Goal: Task Accomplishment & Management: Manage account settings

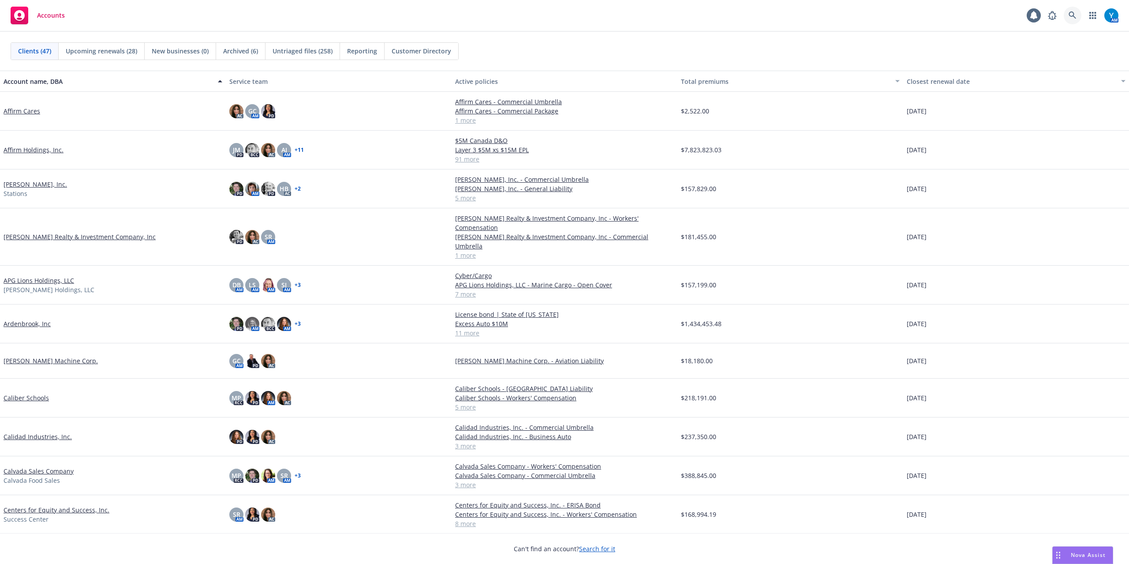
click at [847, 17] on link at bounding box center [1073, 16] width 18 height 18
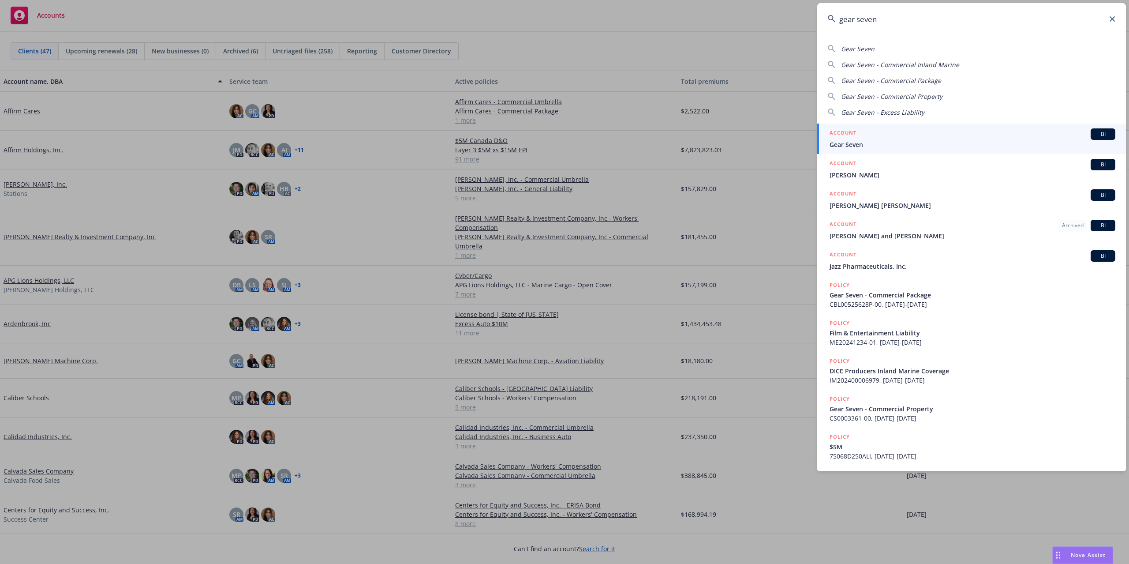
type input "gear seven"
click at [847, 138] on div "ACCOUNT BI" at bounding box center [973, 133] width 286 height 11
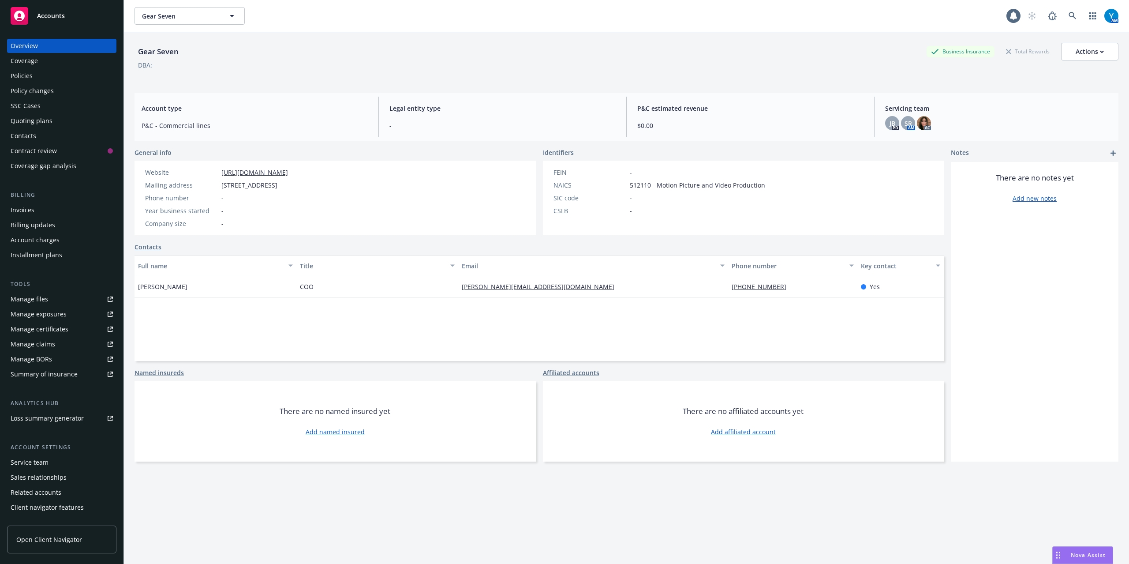
click at [35, 82] on div "Overview Coverage Policies Policy changes SSC Cases Quoting plans Contacts Cont…" at bounding box center [61, 106] width 109 height 134
click at [94, 77] on div "Policies" at bounding box center [62, 76] width 102 height 14
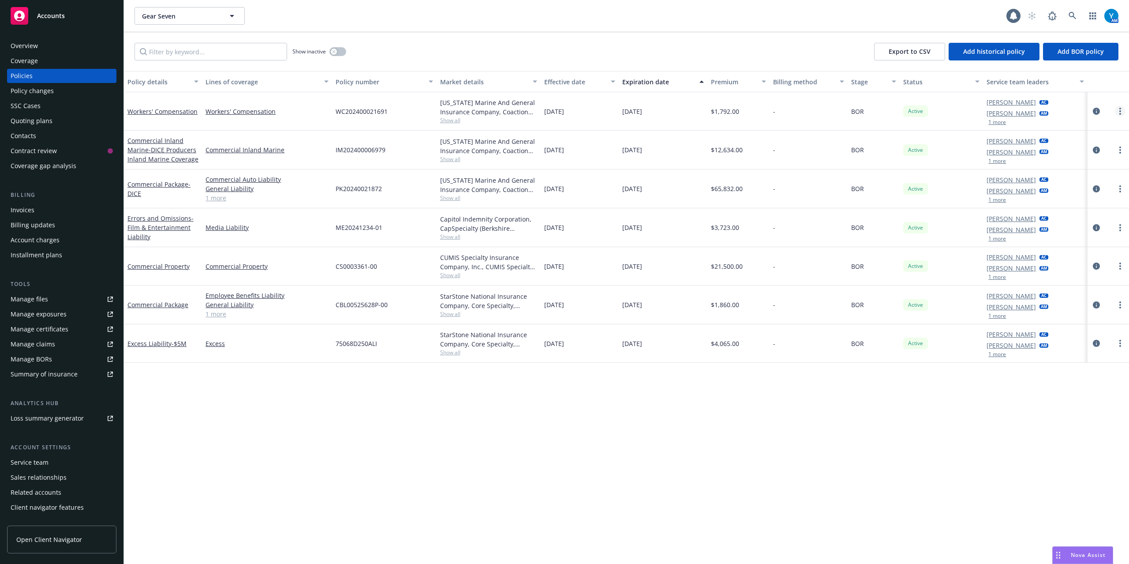
click at [847, 108] on icon "more" at bounding box center [1121, 111] width 2 height 7
click at [847, 161] on link "End policy" at bounding box center [1074, 165] width 104 height 18
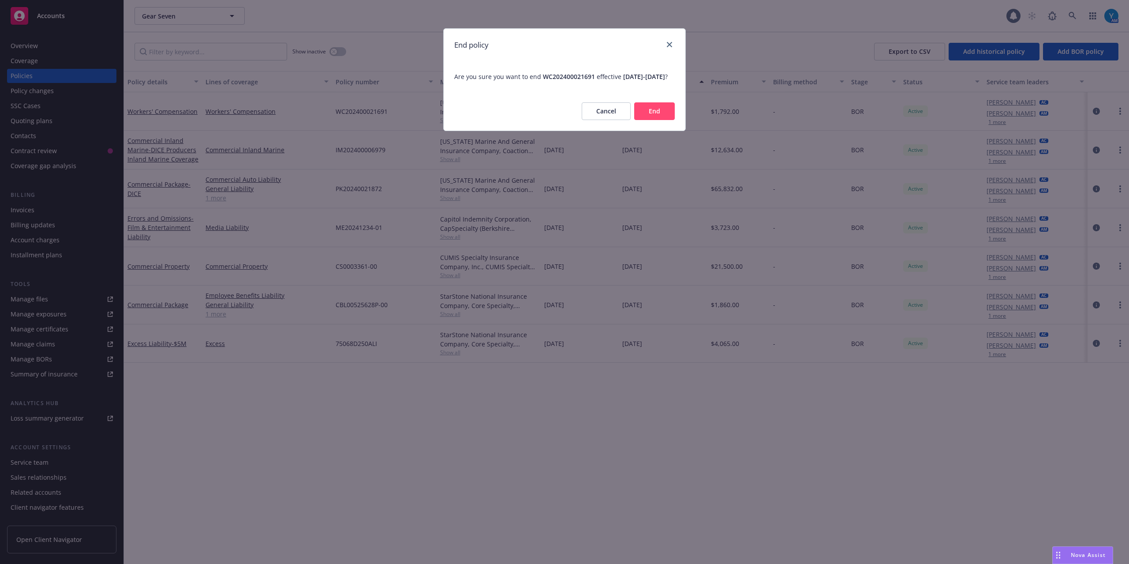
click at [650, 118] on button "End" at bounding box center [654, 111] width 41 height 18
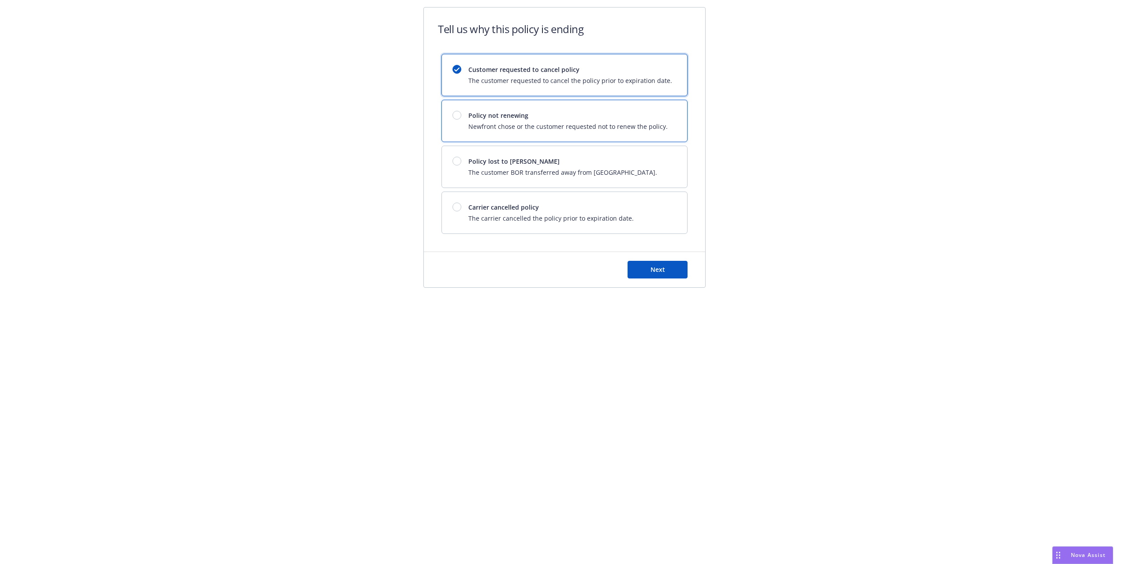
click at [459, 120] on div at bounding box center [461, 115] width 16 height 9
click at [532, 223] on span "The carrier cancelled the policy prior to expiration date." at bounding box center [550, 218] width 165 height 9
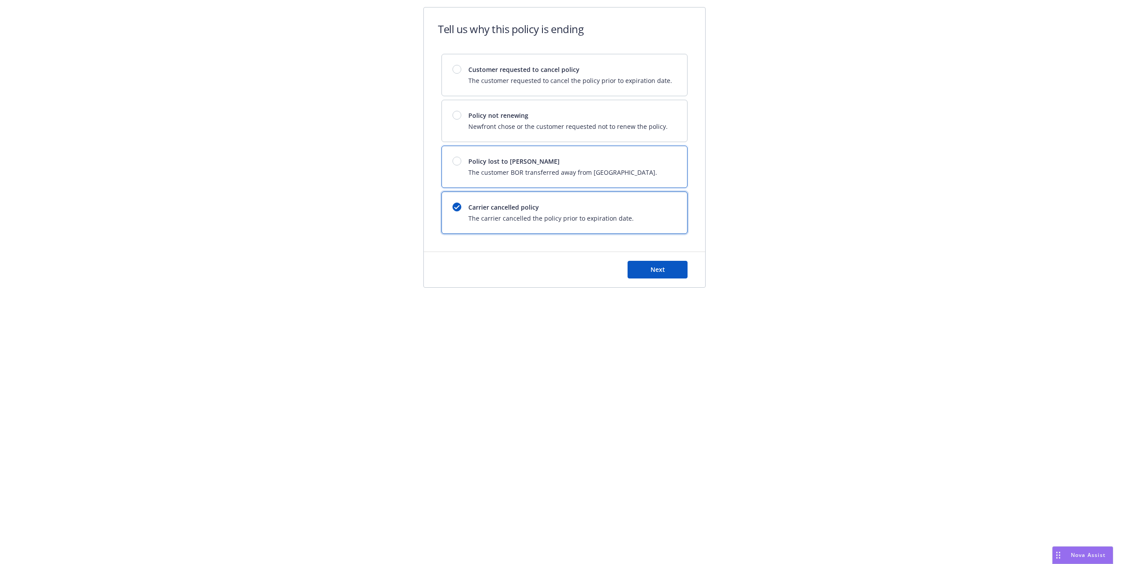
click at [498, 161] on span "Policy lost to [PERSON_NAME]" at bounding box center [562, 161] width 189 height 9
click at [537, 119] on span "Policy not renewing" at bounding box center [567, 115] width 199 height 9
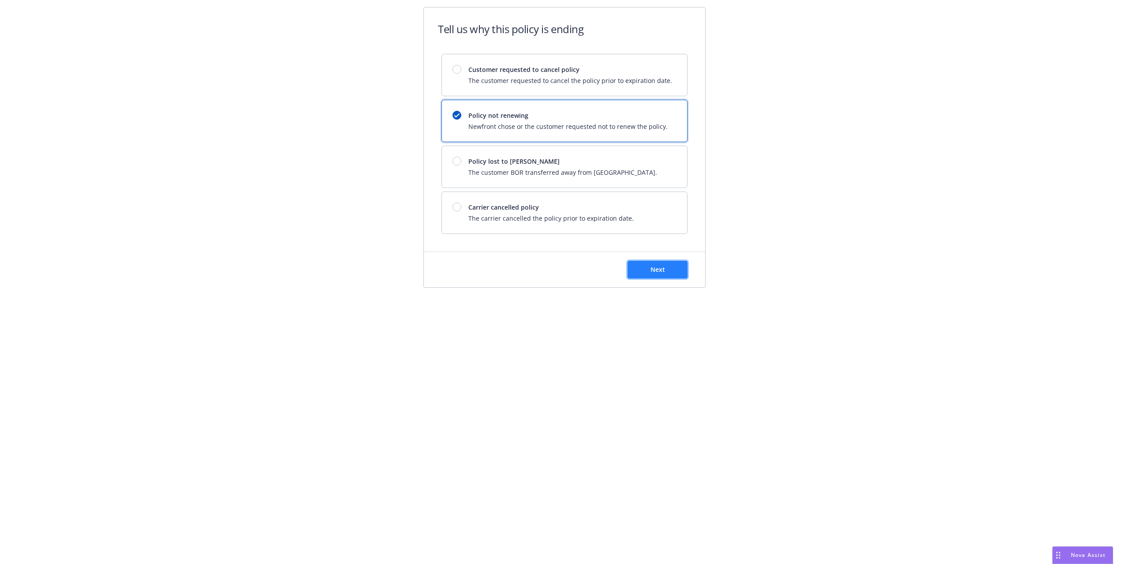
click at [651, 274] on span "Next" at bounding box center [658, 269] width 15 height 8
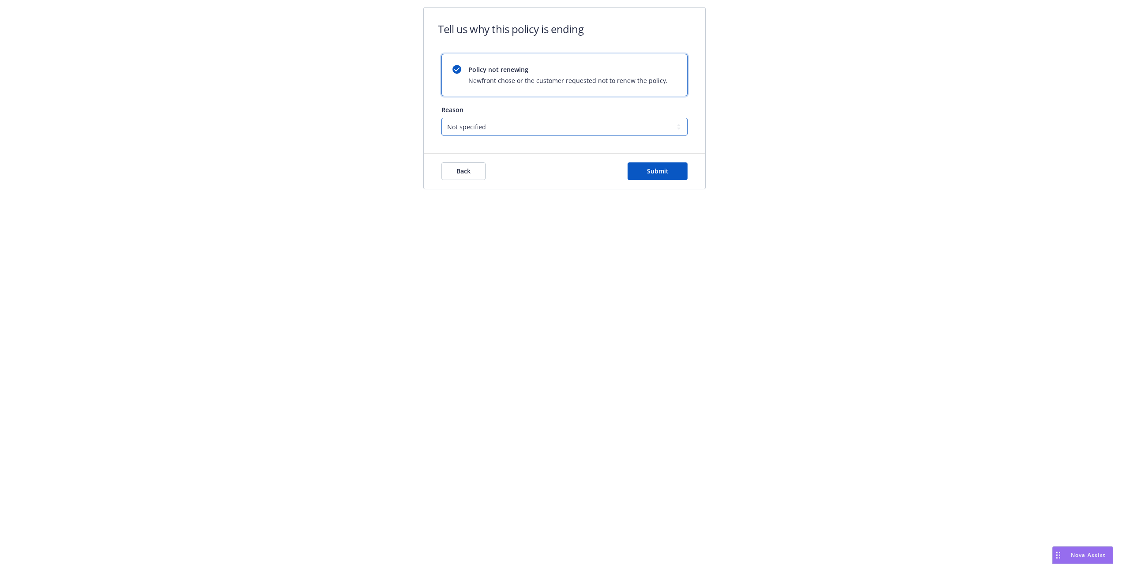
drag, startPoint x: 489, startPoint y: 124, endPoint x: 491, endPoint y: 131, distance: 7.2
click at [489, 124] on select "Not specified Service Pricing Buyer change M&A, Bankruptcy, or Out of business …" at bounding box center [565, 127] width 246 height 18
click at [442, 118] on select "Not specified Service Pricing Buyer change M&A, Bankruptcy, or Out of business …" at bounding box center [565, 127] width 246 height 18
click at [642, 176] on button "Submit" at bounding box center [658, 171] width 60 height 18
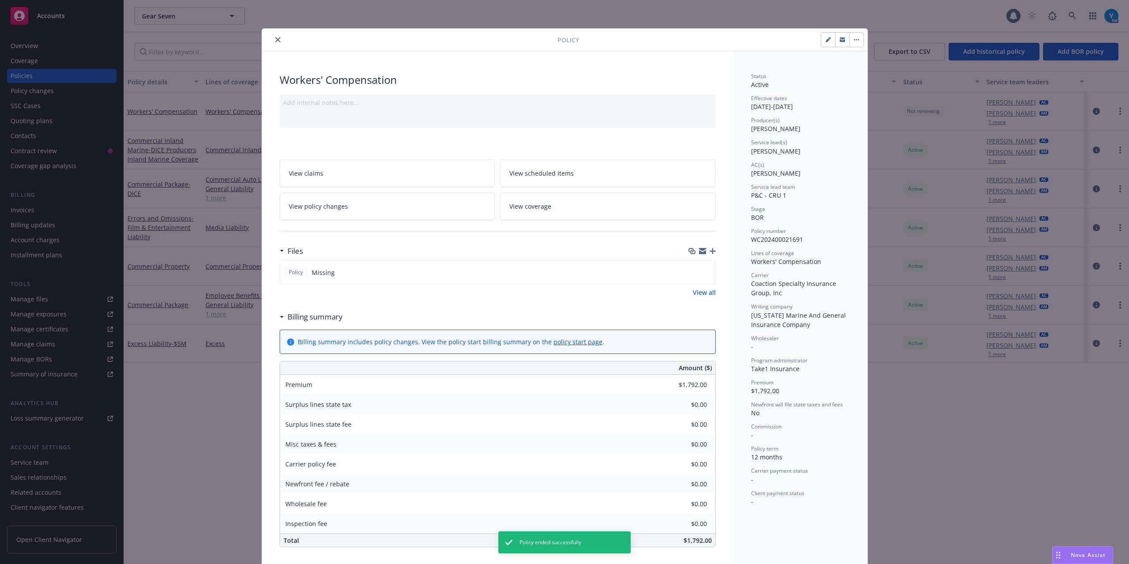
scroll to position [26, 0]
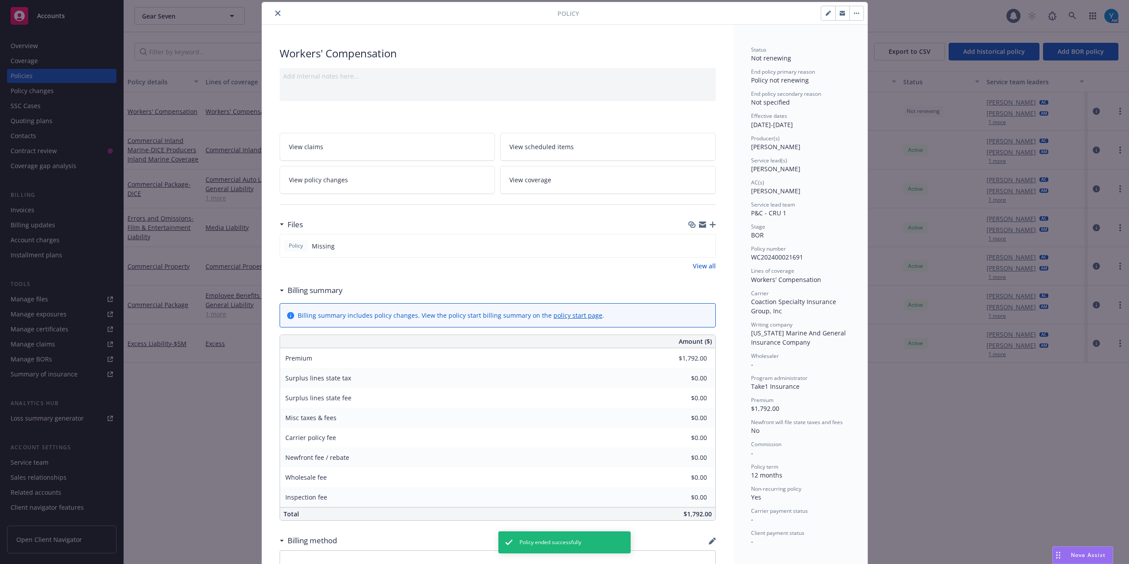
click at [275, 11] on icon "close" at bounding box center [277, 13] width 5 height 5
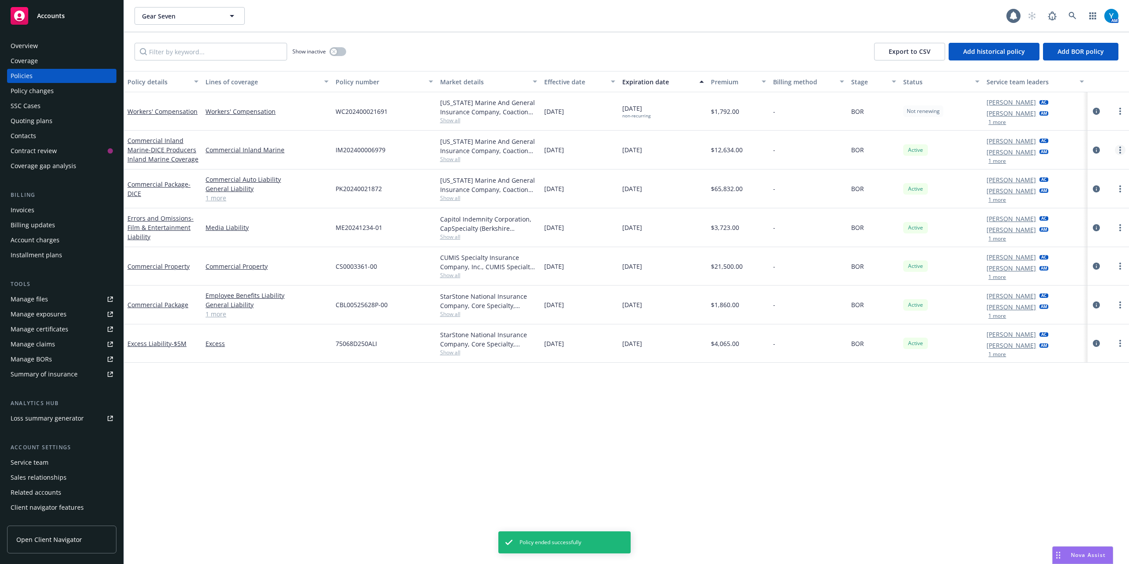
click at [847, 154] on icon "more" at bounding box center [1121, 149] width 2 height 7
click at [847, 147] on link "more" at bounding box center [1120, 150] width 11 height 11
click at [847, 206] on link "End policy" at bounding box center [1074, 204] width 104 height 18
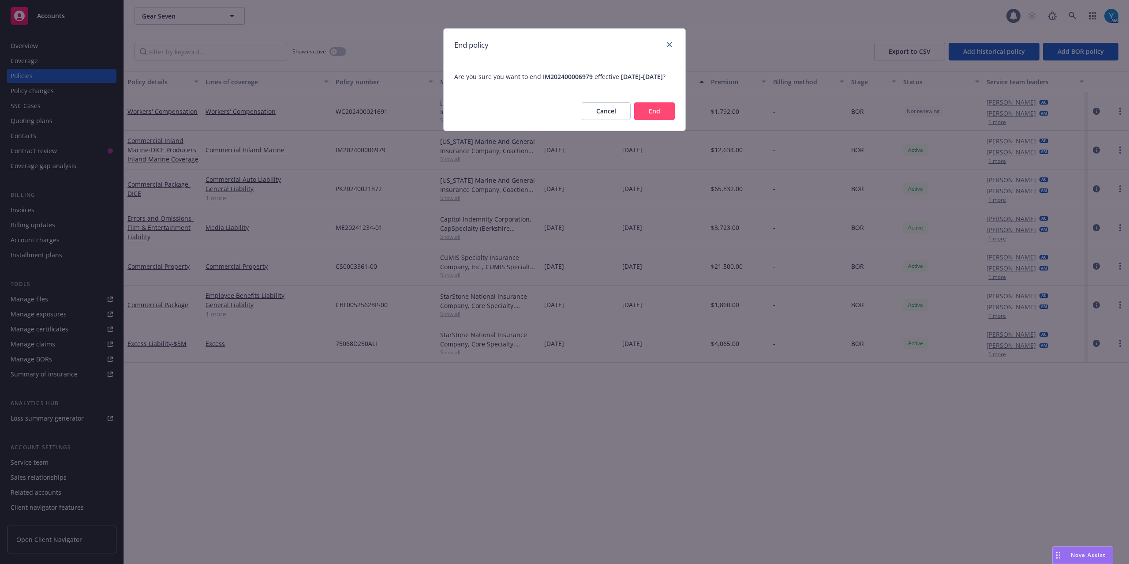
click at [652, 117] on button "End" at bounding box center [654, 111] width 41 height 18
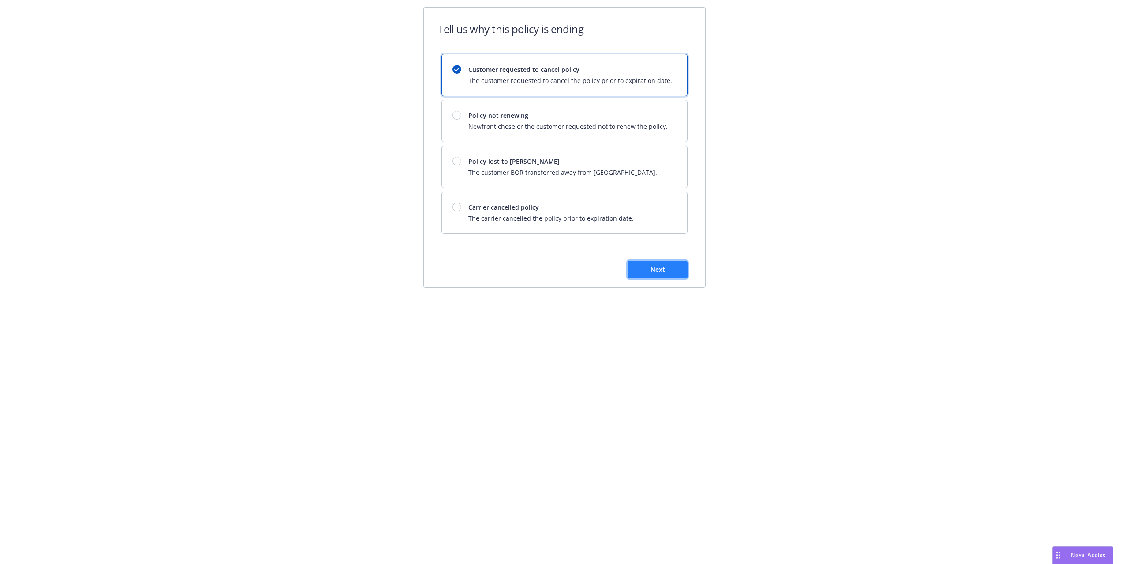
click at [655, 278] on button "Next" at bounding box center [658, 270] width 60 height 18
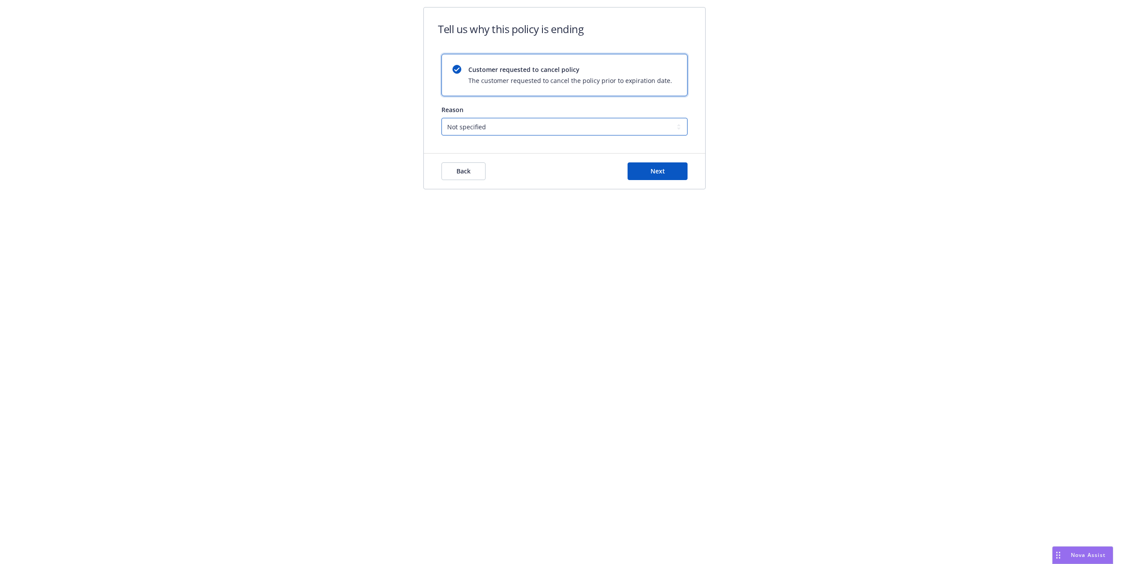
click at [502, 129] on select "Not specified Service Pricing Buyer change M&A, Bankruptcy, or Out of business …" at bounding box center [565, 127] width 246 height 18
click at [405, 87] on div "Tell us why this policy is ending Customer requested to cancel policy The custo…" at bounding box center [564, 103] width 339 height 193
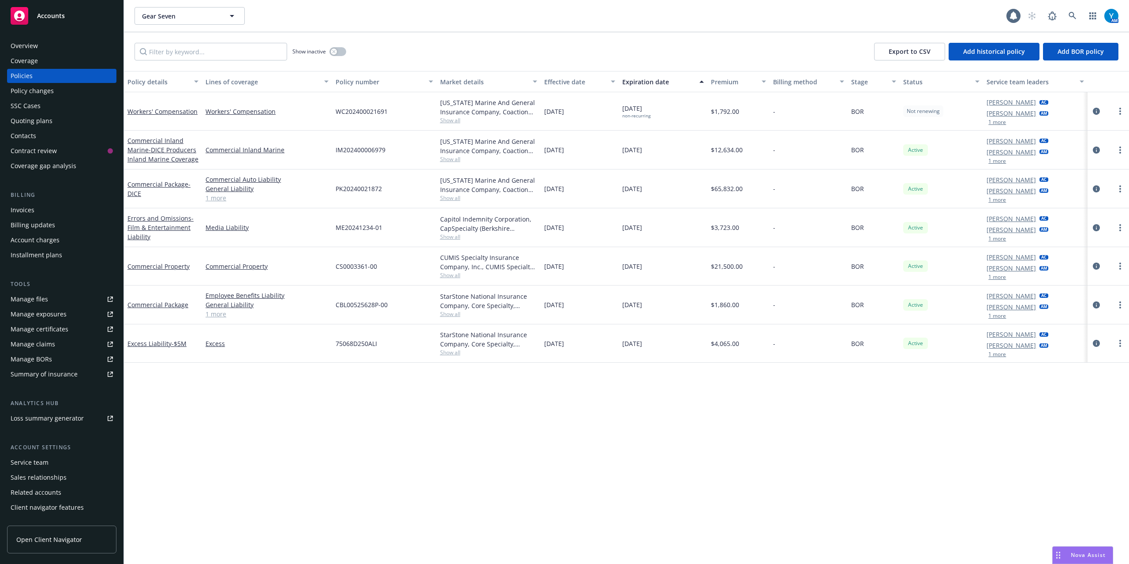
click at [847, 144] on div at bounding box center [1108, 150] width 41 height 39
click at [847, 111] on circle "more" at bounding box center [1121, 111] width 2 height 2
click at [847, 167] on link "End policy" at bounding box center [1074, 165] width 104 height 18
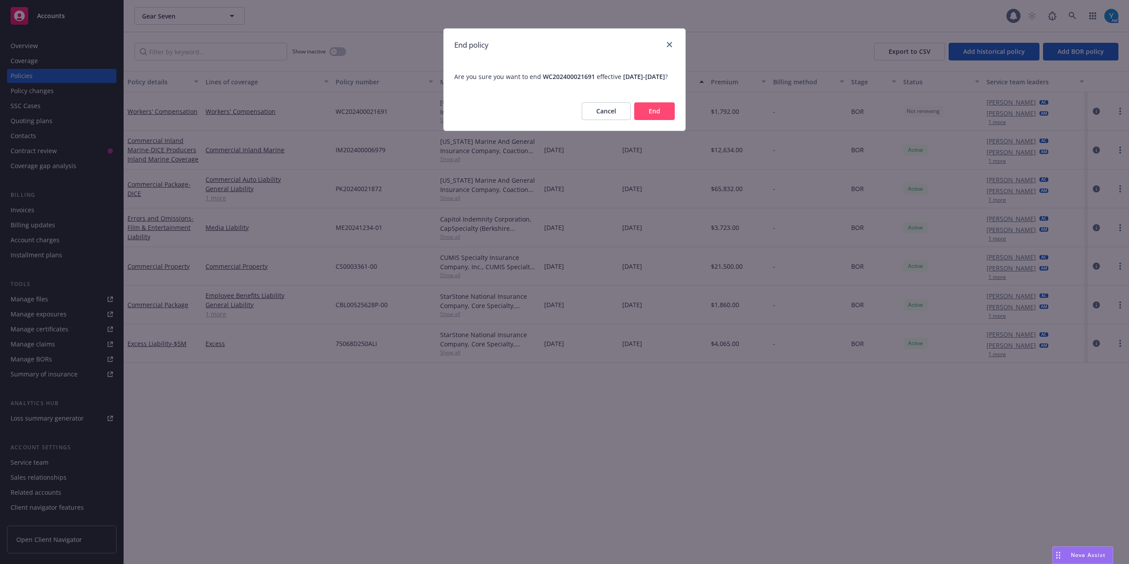
click at [642, 117] on button "End" at bounding box center [654, 111] width 41 height 18
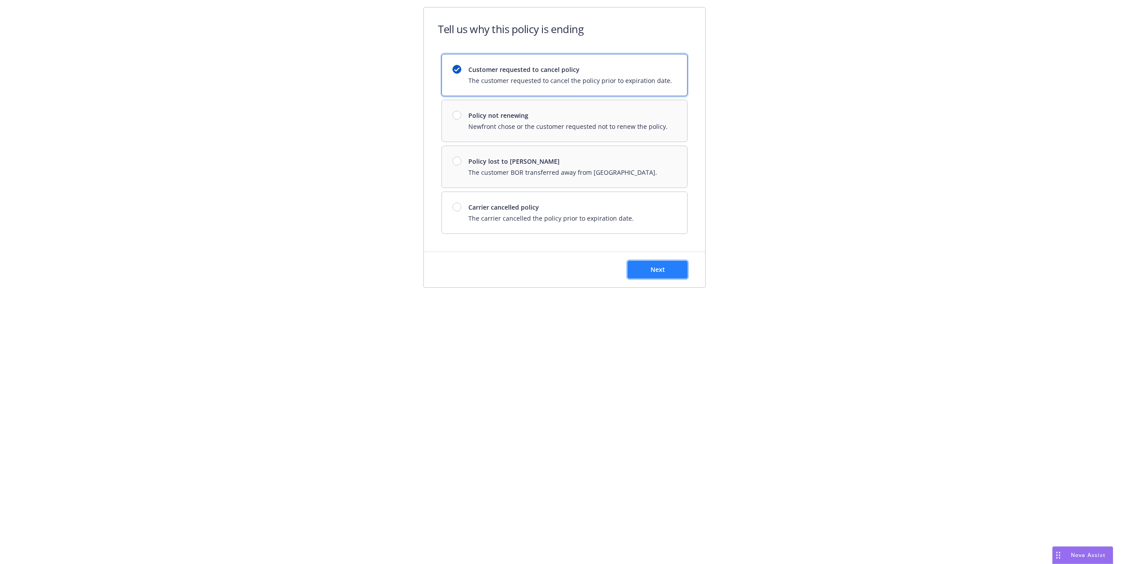
click at [665, 275] on button "Next" at bounding box center [658, 270] width 60 height 18
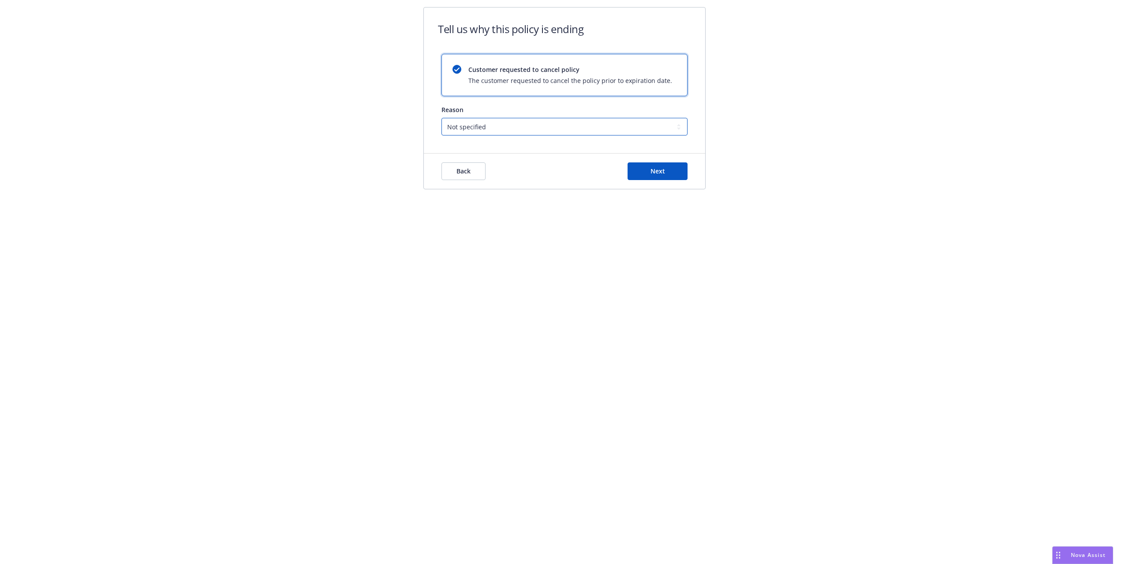
click at [518, 130] on select "Not specified Service Pricing Buyer change M&A, Bankruptcy, or Out of business …" at bounding box center [565, 127] width 246 height 18
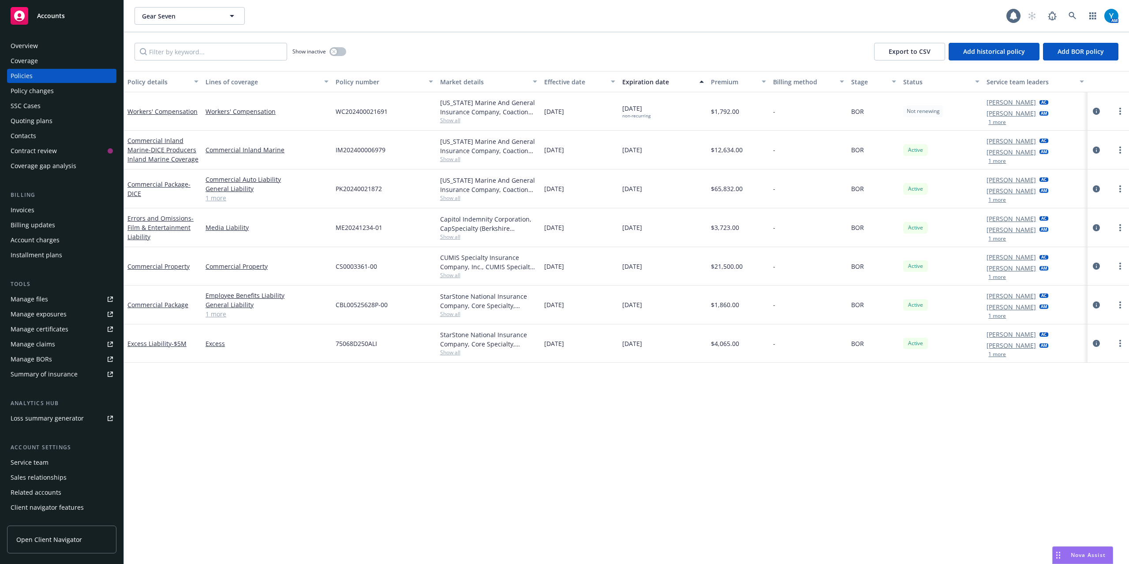
click at [847, 115] on div at bounding box center [1108, 111] width 34 height 11
click at [847, 112] on icon "more" at bounding box center [1121, 111] width 2 height 7
click at [847, 167] on link "End policy" at bounding box center [1074, 165] width 104 height 18
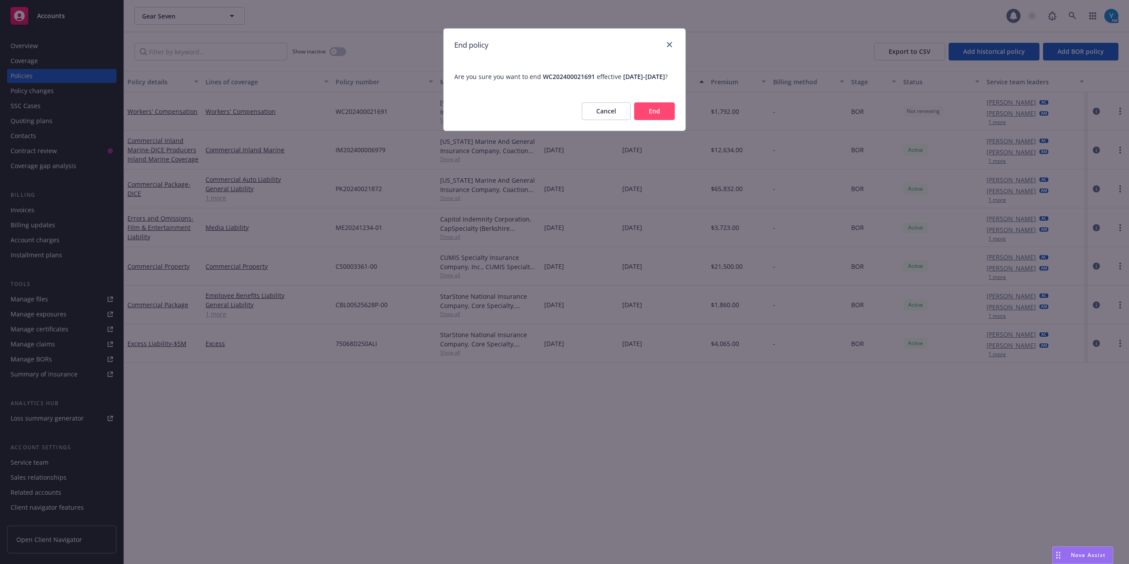
click at [657, 119] on button "End" at bounding box center [654, 111] width 41 height 18
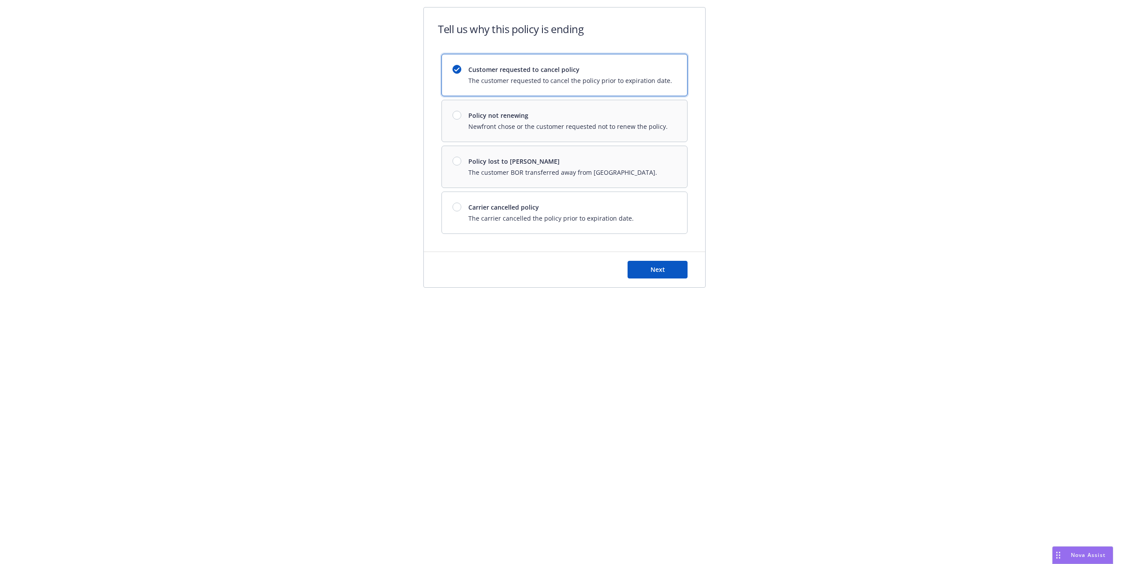
click at [550, 170] on div "Customer requested to cancel policy The customer requested to cancel the policy…" at bounding box center [565, 144] width 246 height 180
click at [458, 163] on div "Customer requested to cancel policy The customer requested to cancel the policy…" at bounding box center [565, 144] width 246 height 180
click at [457, 120] on div "Customer requested to cancel policy The customer requested to cancel the policy…" at bounding box center [565, 144] width 246 height 180
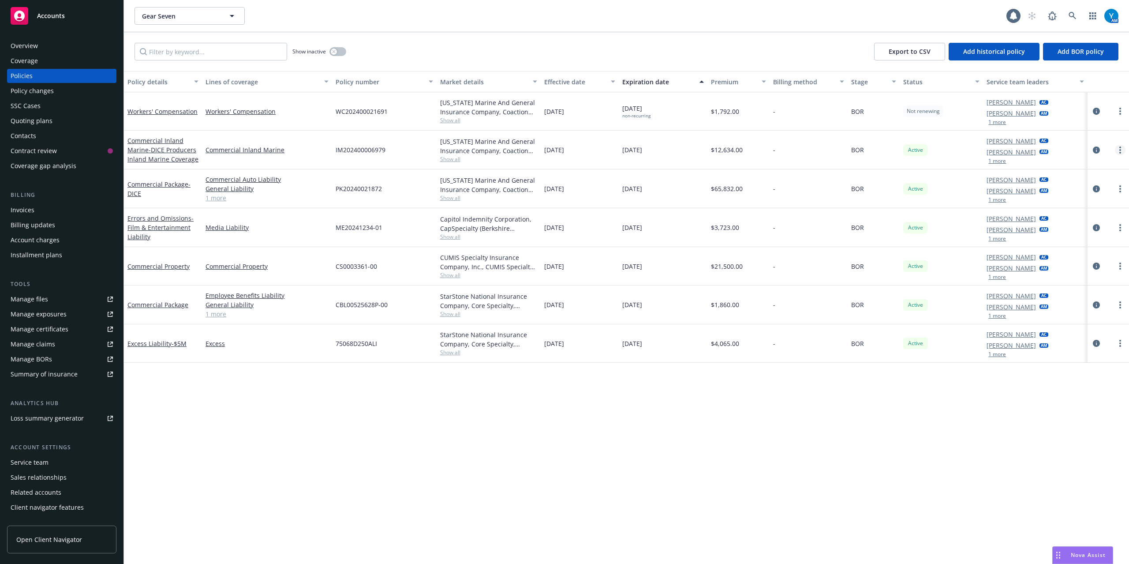
click at [847, 150] on circle "more" at bounding box center [1121, 150] width 2 height 2
click at [847, 202] on link "End policy" at bounding box center [1074, 204] width 104 height 18
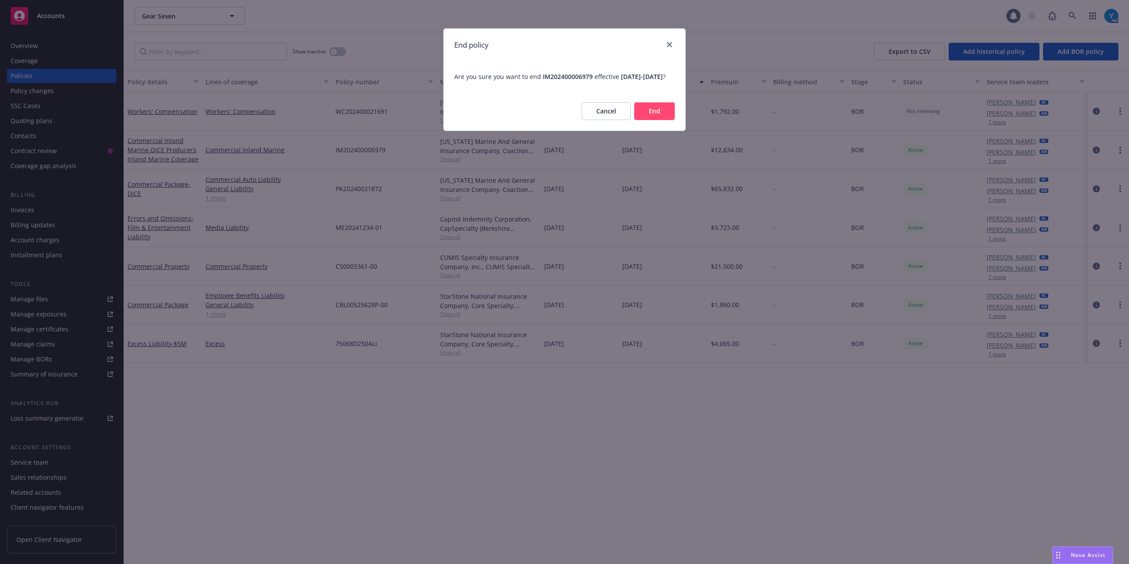
click at [655, 120] on button "End" at bounding box center [654, 111] width 41 height 18
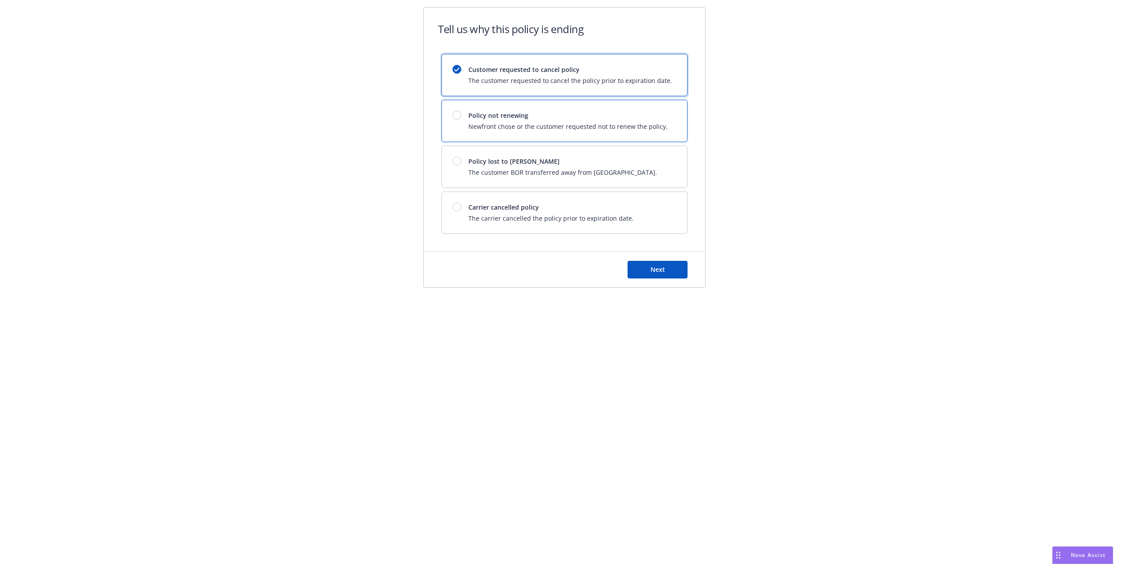
click at [452, 114] on div "Policy not renewing Newfront chose or the customer requested not to renew the p…" at bounding box center [564, 120] width 245 height 41
click at [662, 272] on span "Next" at bounding box center [658, 269] width 15 height 8
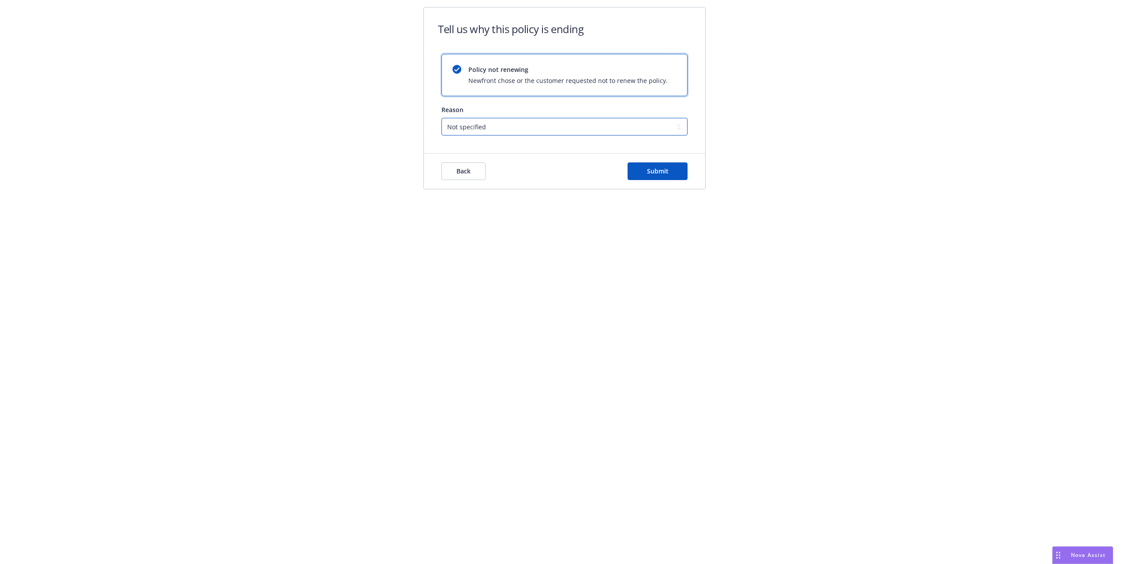
click at [468, 124] on select "Not specified Service Pricing Buyer change M&A, Bankruptcy, or Out of business …" at bounding box center [565, 127] width 246 height 18
click at [442, 118] on select "Not specified Service Pricing Buyer change M&A, Bankruptcy, or Out of business …" at bounding box center [565, 127] width 246 height 18
drag, startPoint x: 660, startPoint y: 173, endPoint x: 671, endPoint y: 176, distance: 10.8
click at [662, 174] on span "Submit" at bounding box center [658, 171] width 22 height 8
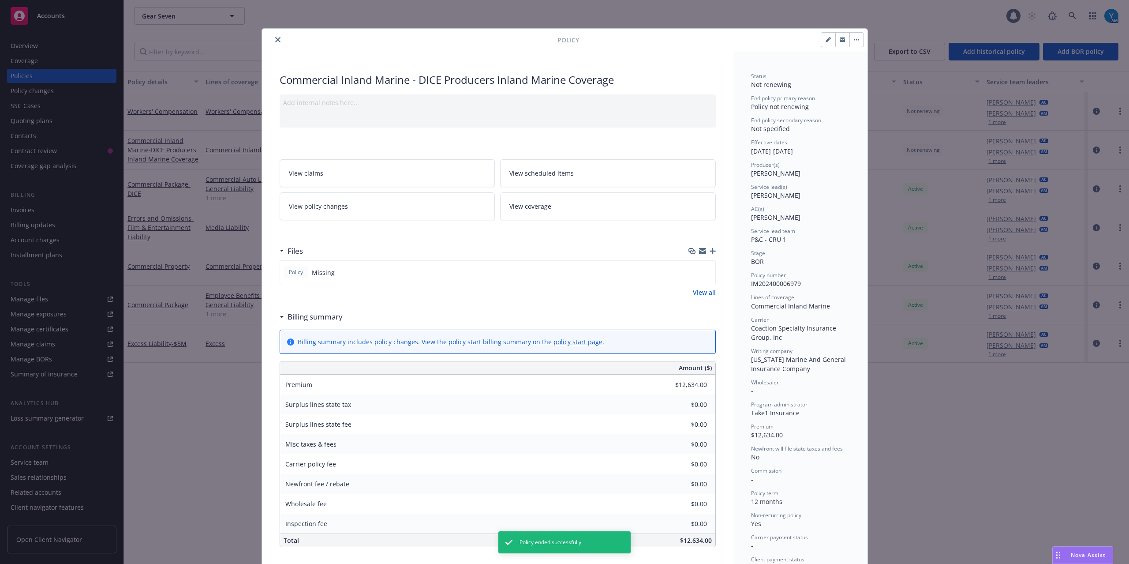
scroll to position [26, 0]
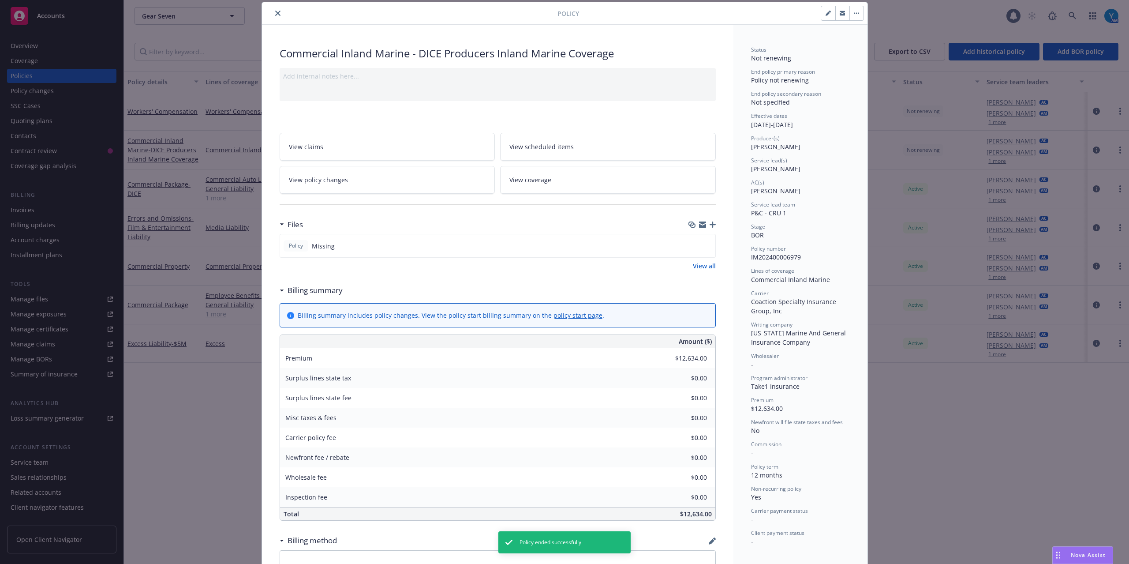
click at [273, 13] on button "close" at bounding box center [278, 13] width 11 height 11
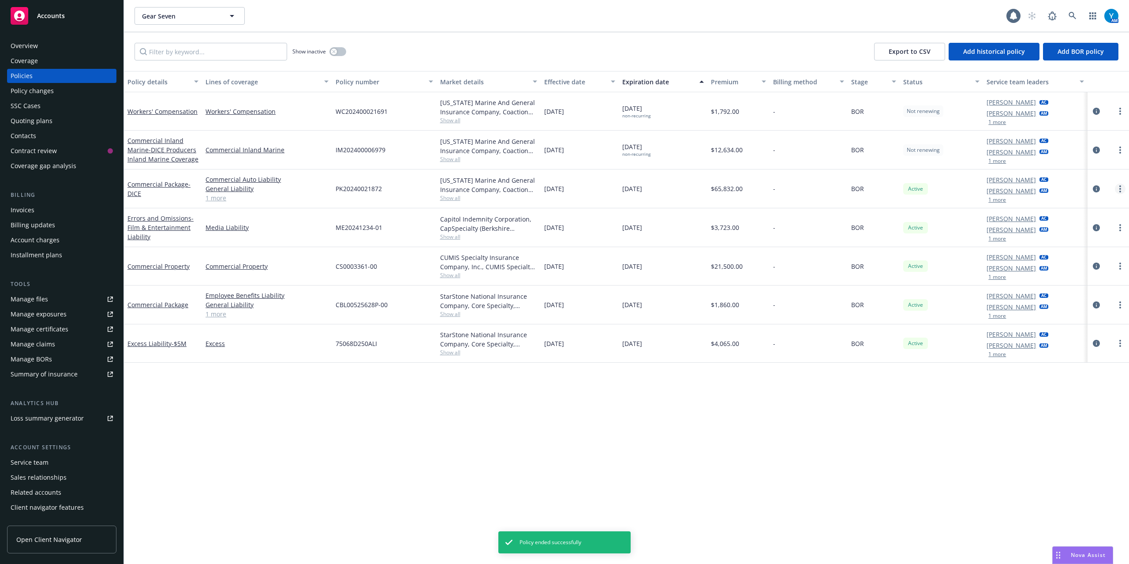
click at [847, 190] on link "more" at bounding box center [1120, 189] width 11 height 11
click at [847, 244] on link "End policy" at bounding box center [1074, 242] width 104 height 18
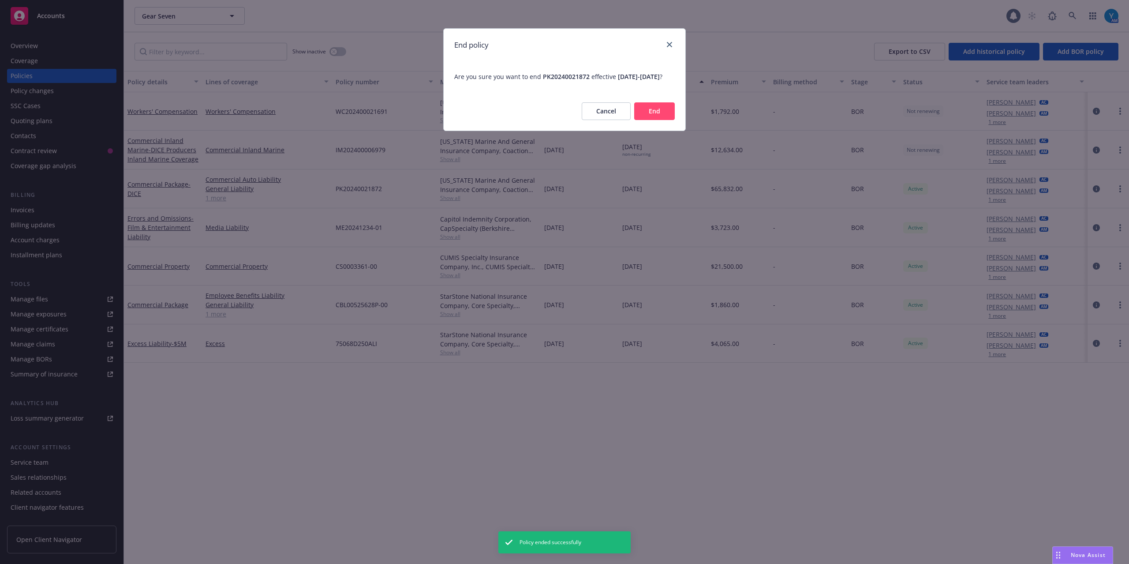
click at [655, 120] on button "End" at bounding box center [654, 111] width 41 height 18
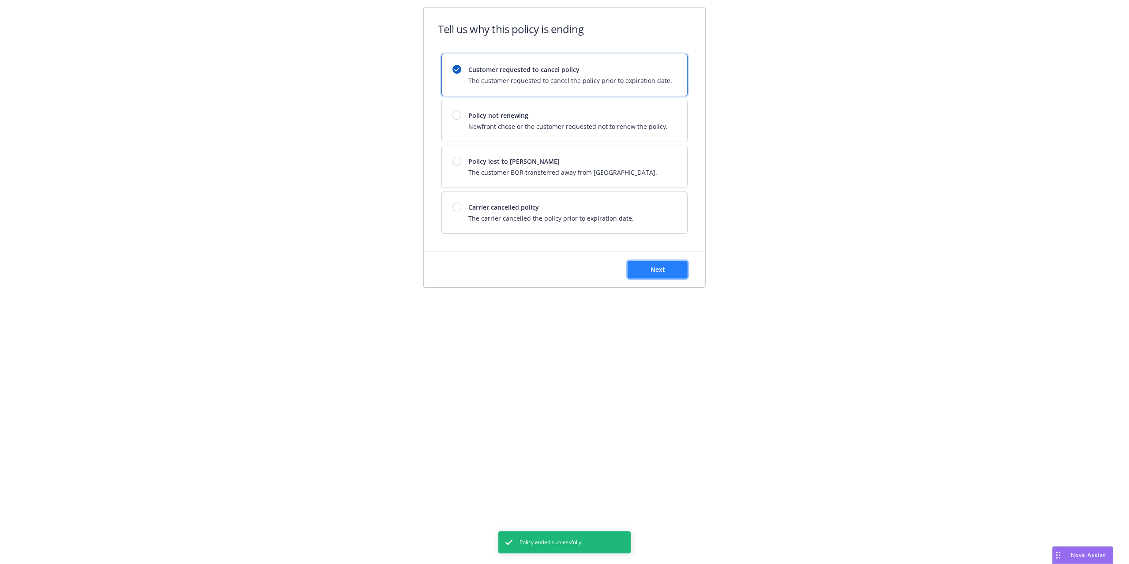
click at [663, 267] on span "Next" at bounding box center [658, 269] width 15 height 8
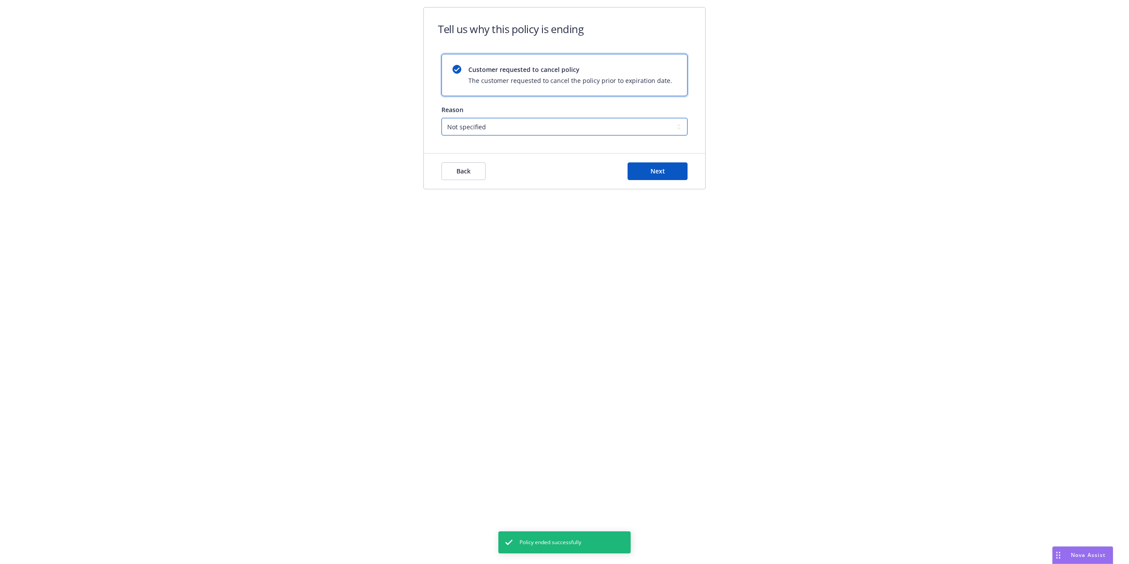
click at [508, 126] on select "Not specified Service Pricing Buyer change M&A, Bankruptcy, or Out of business …" at bounding box center [565, 127] width 246 height 18
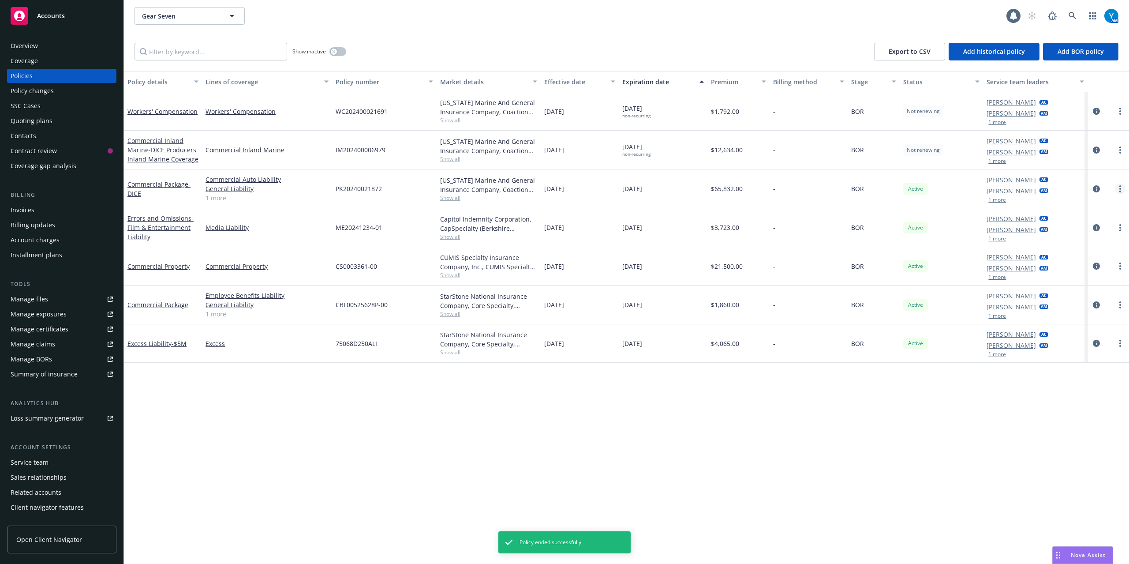
click at [847, 189] on link "more" at bounding box center [1120, 189] width 11 height 11
click at [847, 243] on link "End policy" at bounding box center [1074, 242] width 104 height 18
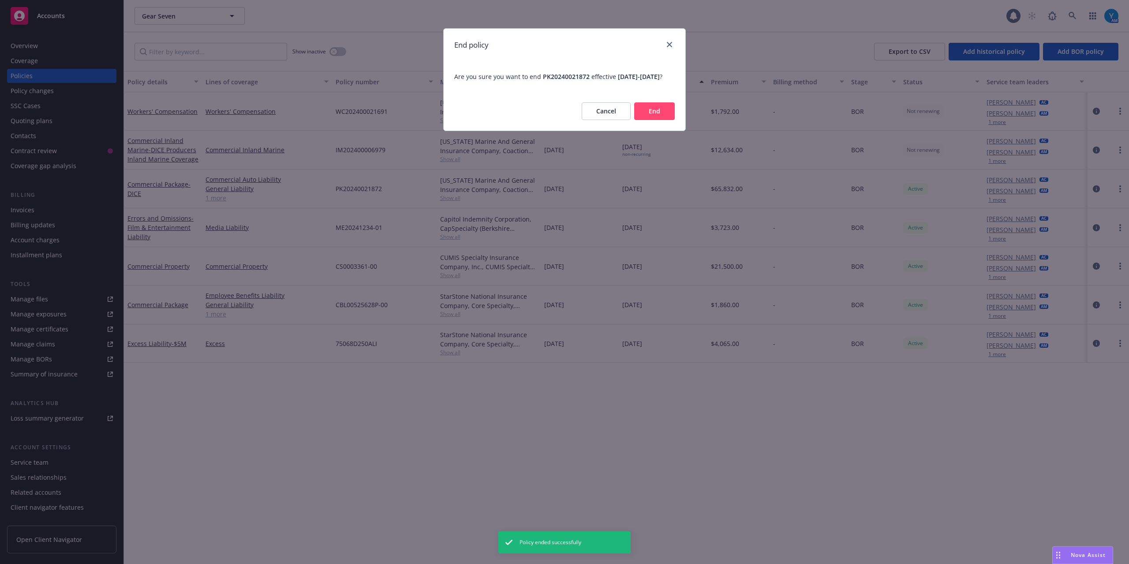
click at [664, 119] on button "End" at bounding box center [654, 111] width 41 height 18
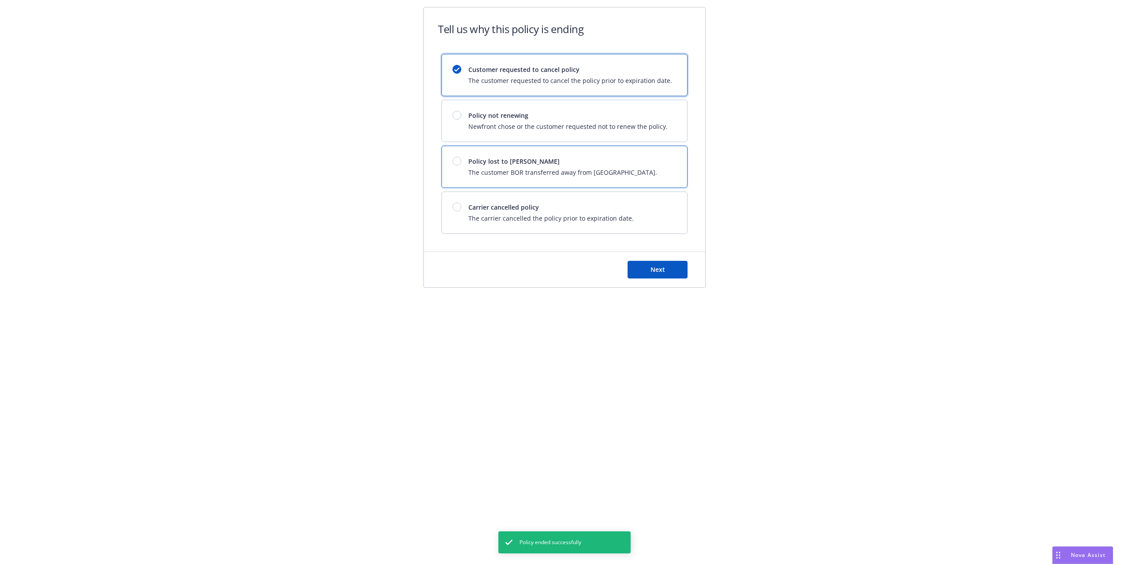
click at [576, 169] on span "The customer BOR transferred away from [GEOGRAPHIC_DATA]." at bounding box center [562, 172] width 189 height 9
click at [556, 130] on span "Newfront chose or the customer requested not to renew the policy." at bounding box center [567, 126] width 199 height 9
click at [673, 270] on button "Next" at bounding box center [658, 270] width 60 height 18
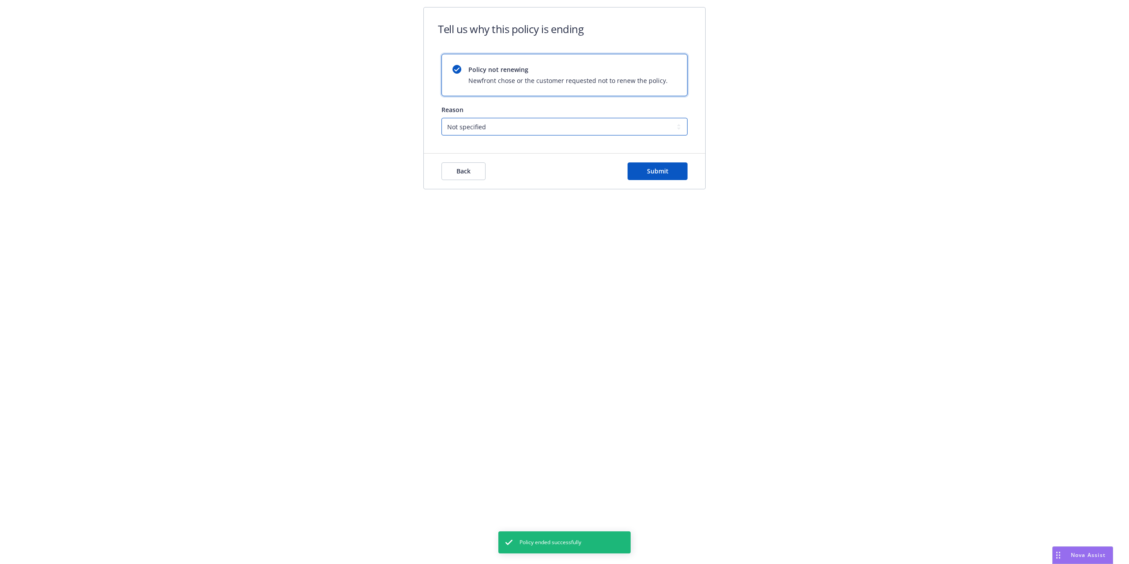
click at [515, 131] on select "Not specified Service Pricing Buyer change M&A, Bankruptcy, or Out of business …" at bounding box center [565, 127] width 246 height 18
click at [442, 118] on select "Not specified Service Pricing Buyer change M&A, Bankruptcy, or Out of business …" at bounding box center [565, 127] width 246 height 18
click at [678, 172] on button "Submit" at bounding box center [658, 171] width 60 height 18
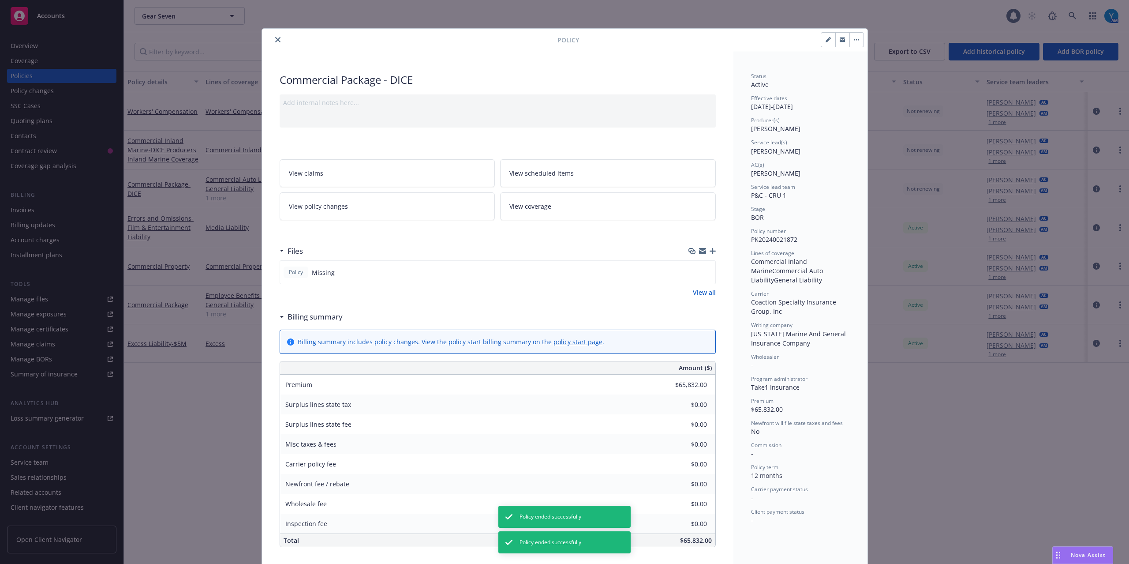
scroll to position [26, 0]
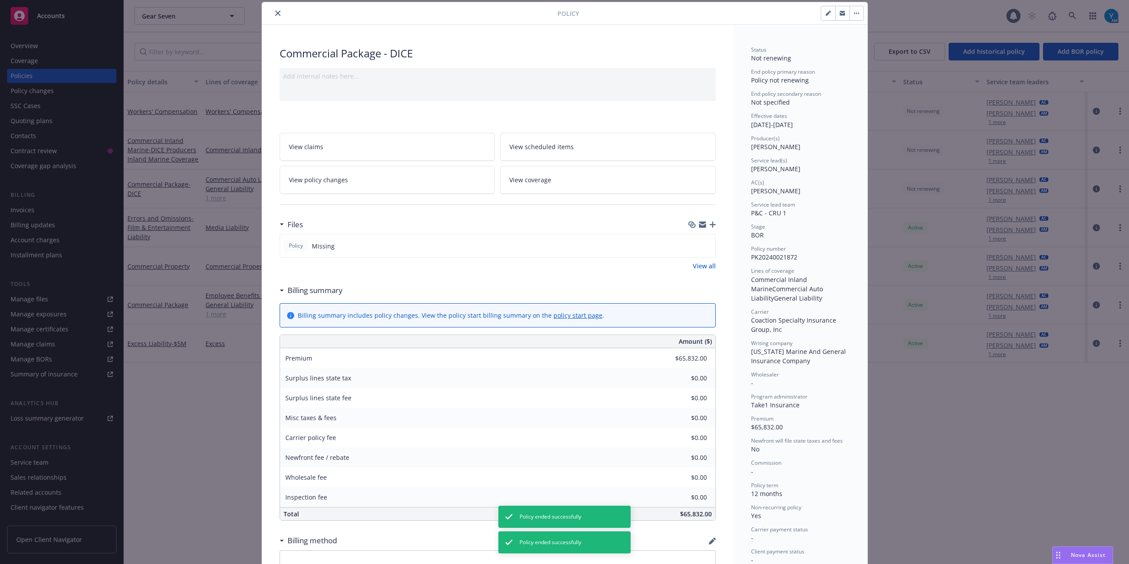
click at [275, 11] on icon "close" at bounding box center [277, 13] width 5 height 5
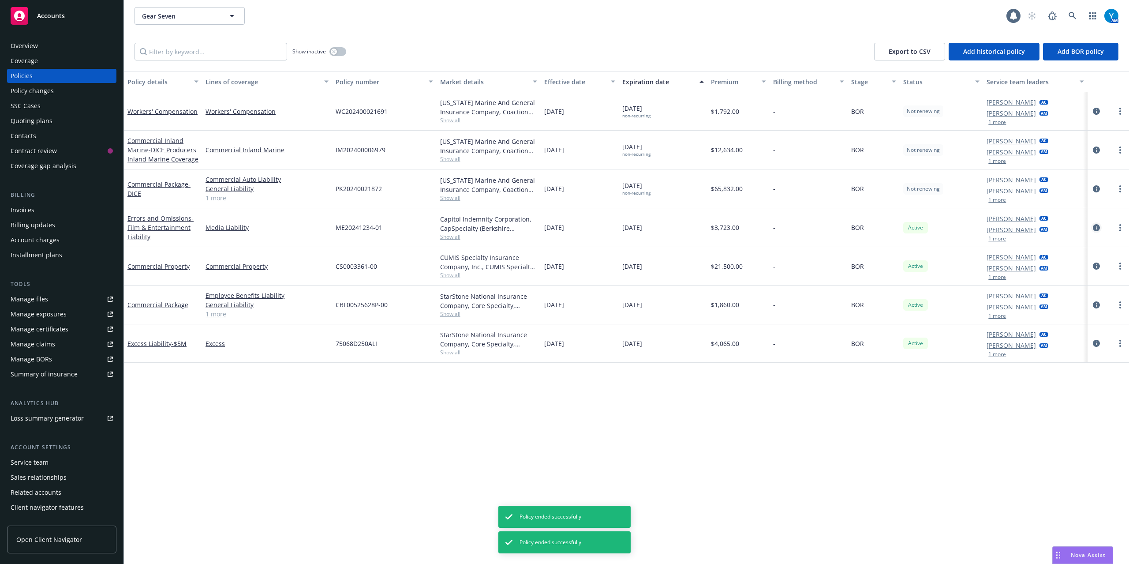
click at [847, 229] on icon "circleInformation" at bounding box center [1096, 227] width 7 height 7
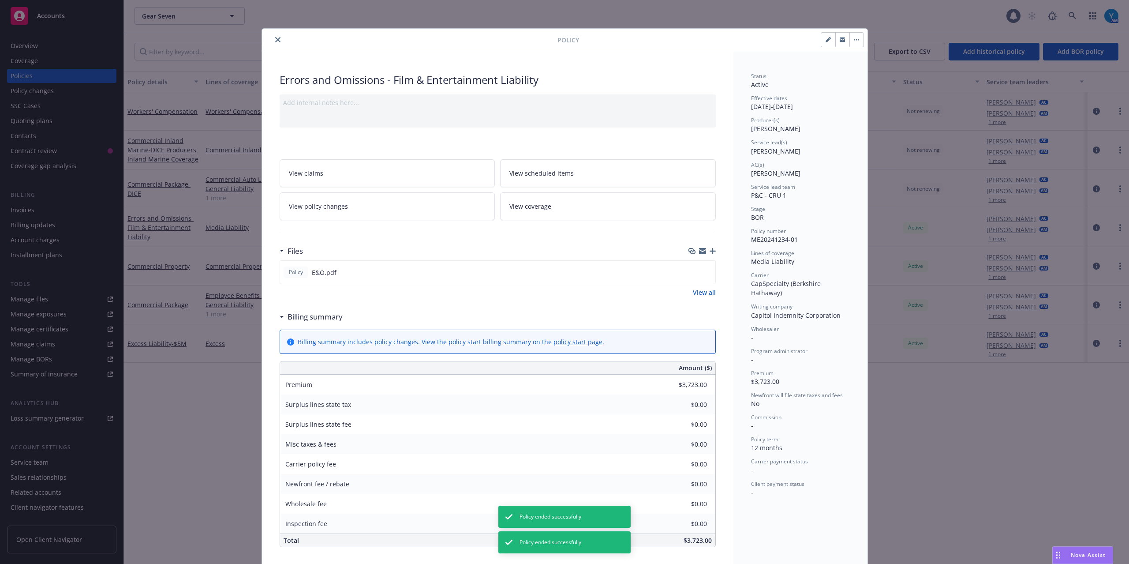
click at [847, 38] on button "button" at bounding box center [857, 40] width 14 height 14
click at [847, 99] on link "End policy" at bounding box center [897, 100] width 104 height 18
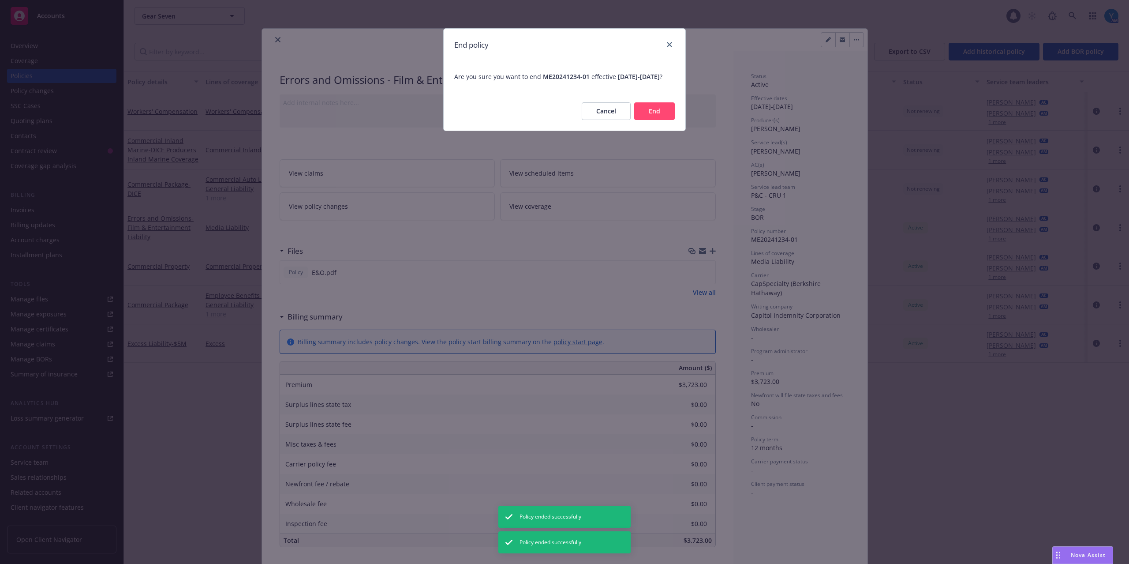
click at [653, 116] on button "End" at bounding box center [654, 111] width 41 height 18
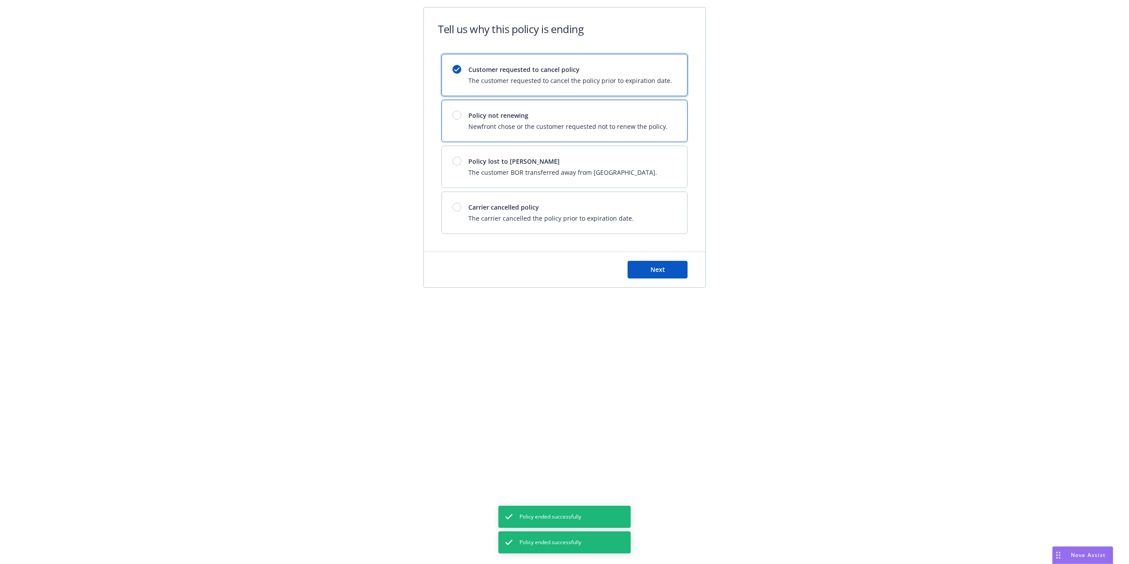
click at [450, 117] on div "Policy not renewing Newfront chose or the customer requested not to renew the p…" at bounding box center [564, 120] width 245 height 41
click at [657, 272] on span "Next" at bounding box center [658, 269] width 15 height 8
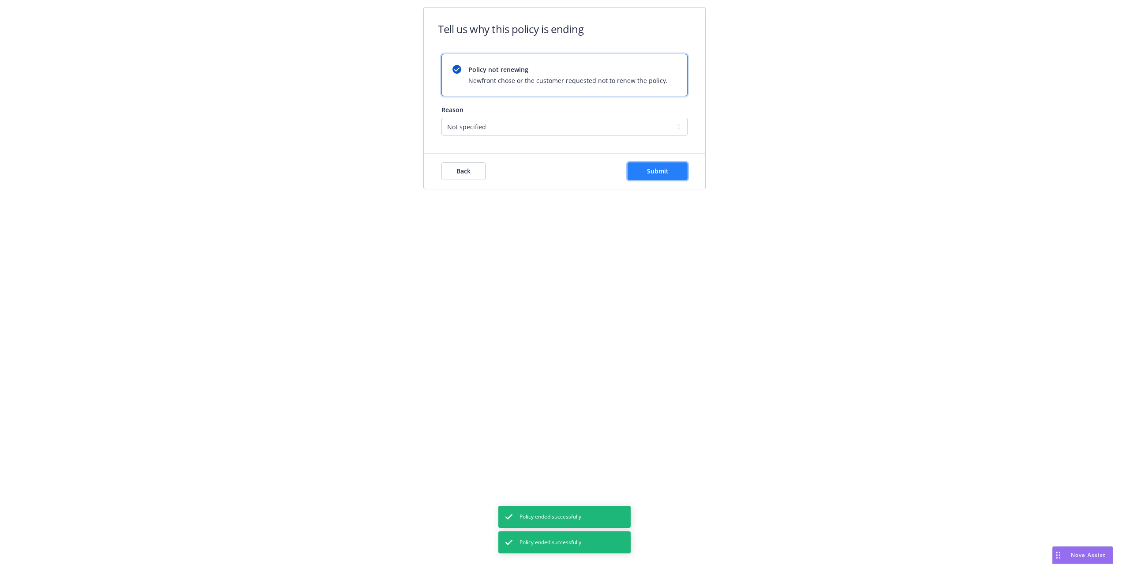
click at [644, 170] on button "Submit" at bounding box center [658, 171] width 60 height 18
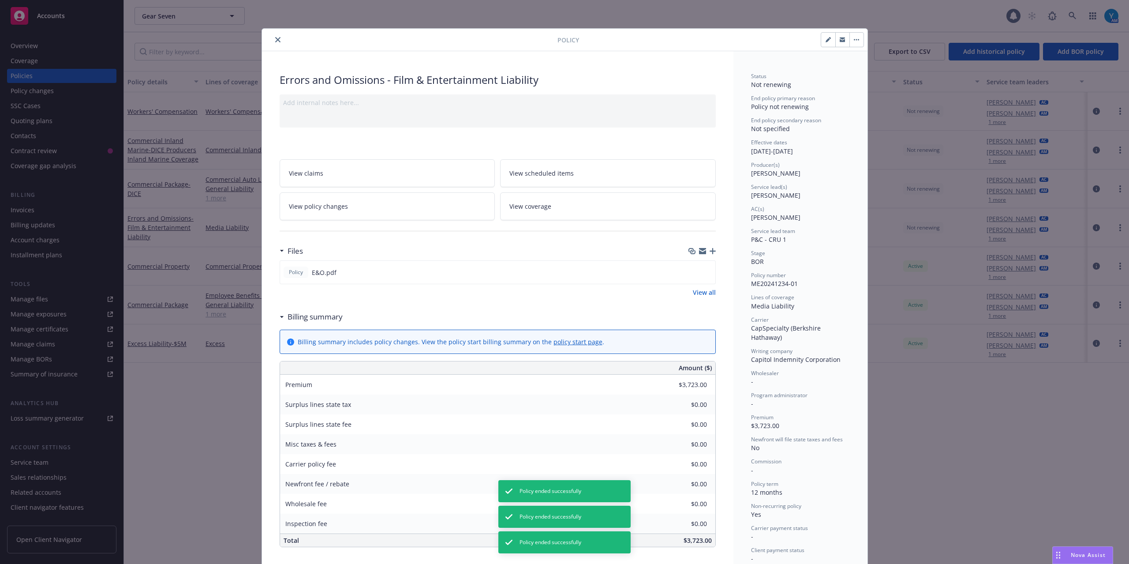
scroll to position [26, 0]
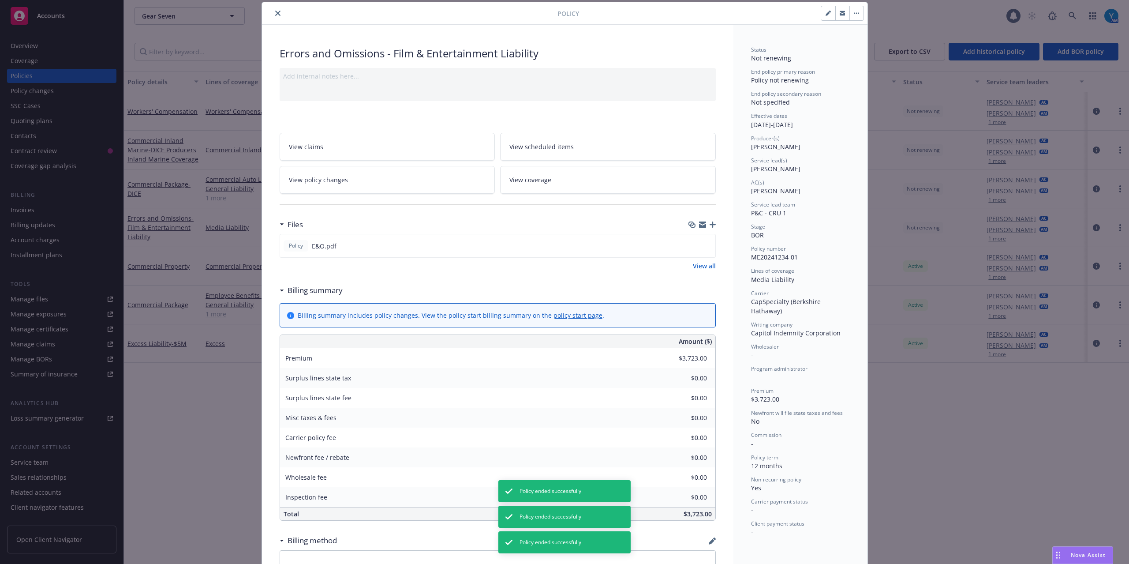
drag, startPoint x: 275, startPoint y: 13, endPoint x: 439, endPoint y: 42, distance: 166.7
click at [275, 16] on button "close" at bounding box center [278, 13] width 11 height 11
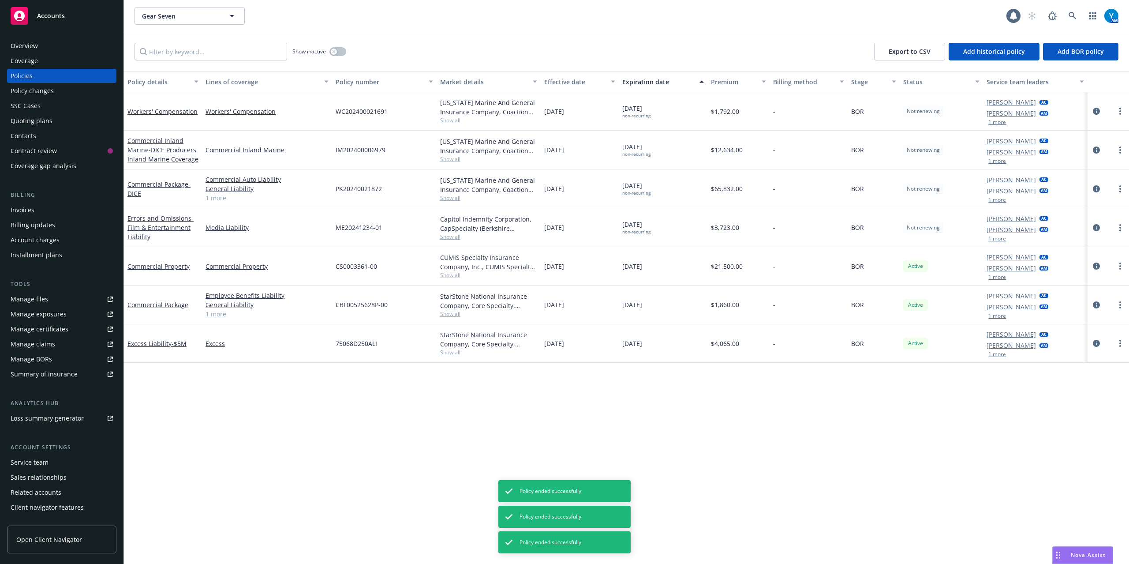
click at [847, 266] on icon "circleInformation" at bounding box center [1096, 265] width 7 height 7
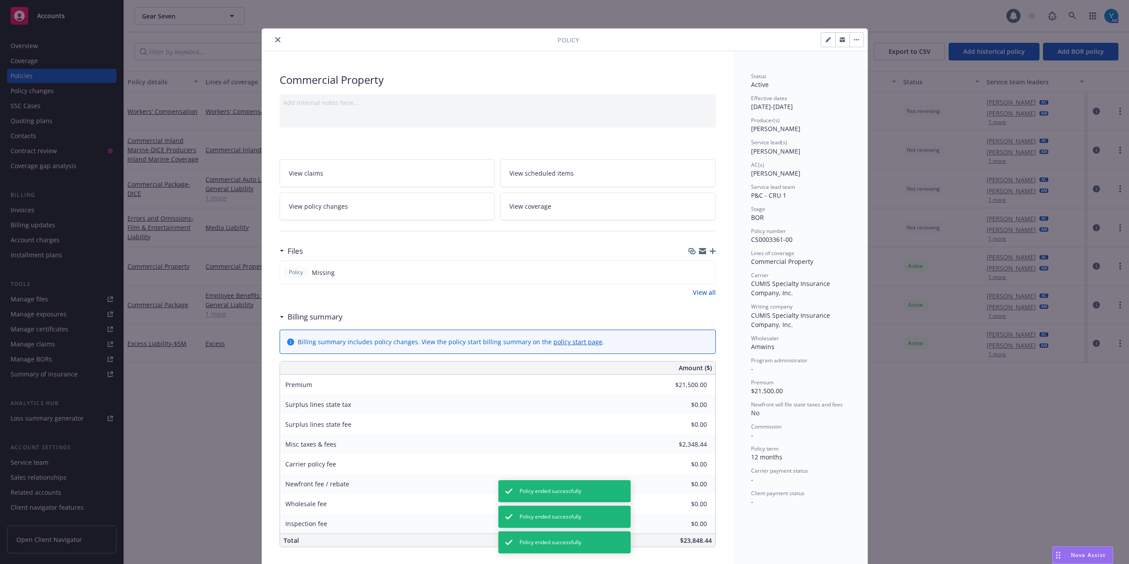
click at [847, 39] on icon "button" at bounding box center [856, 40] width 5 height 2
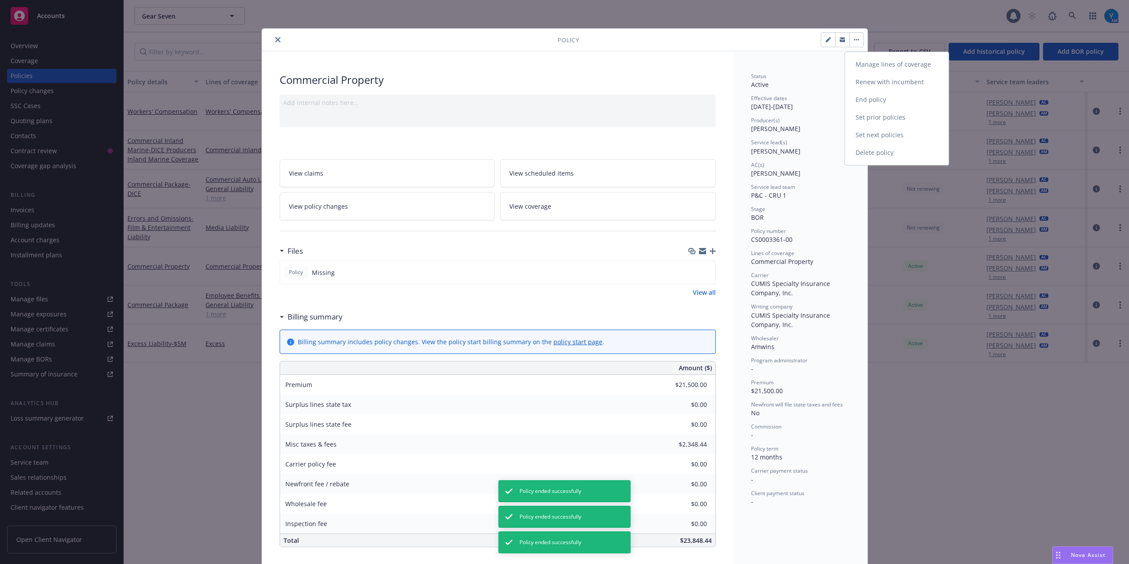
click at [847, 104] on link "End policy" at bounding box center [897, 100] width 104 height 18
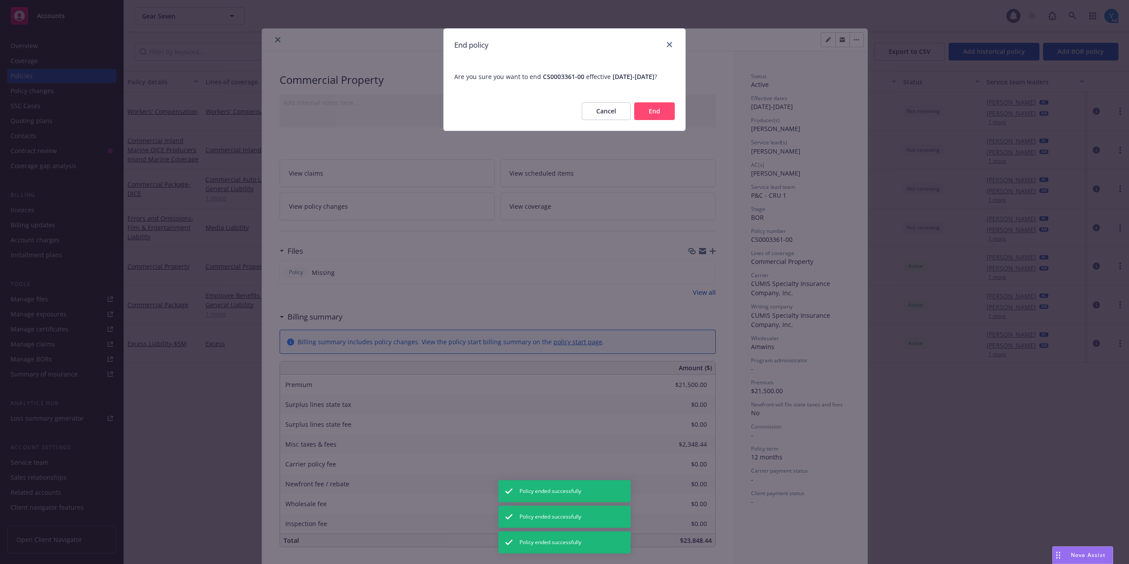
click at [661, 120] on button "End" at bounding box center [654, 111] width 41 height 18
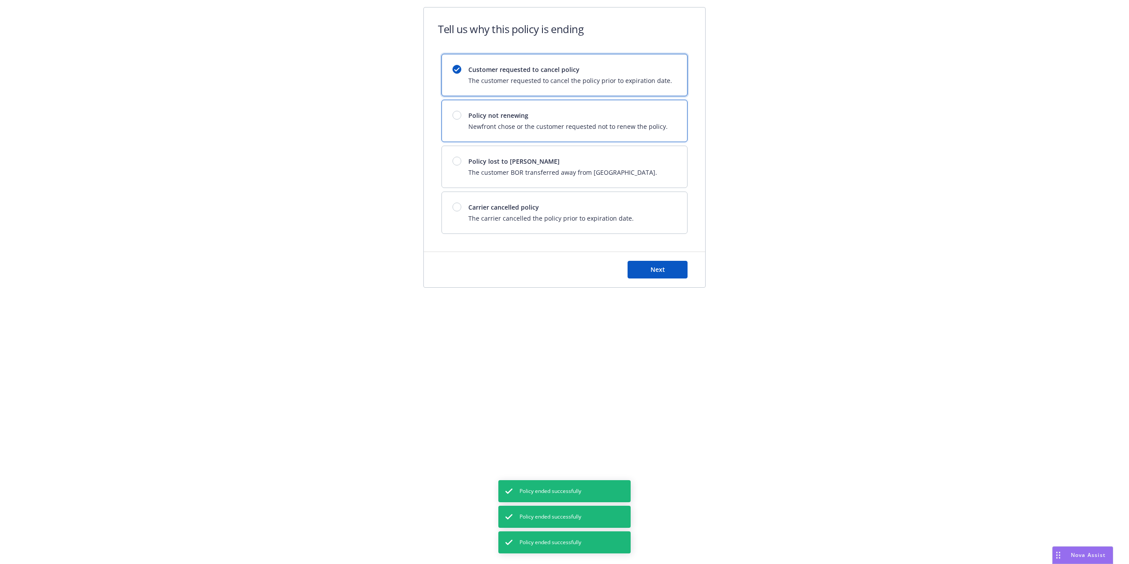
click at [571, 130] on span "Newfront chose or the customer requested not to renew the policy." at bounding box center [567, 126] width 199 height 9
click at [673, 272] on button "Next" at bounding box center [658, 270] width 60 height 18
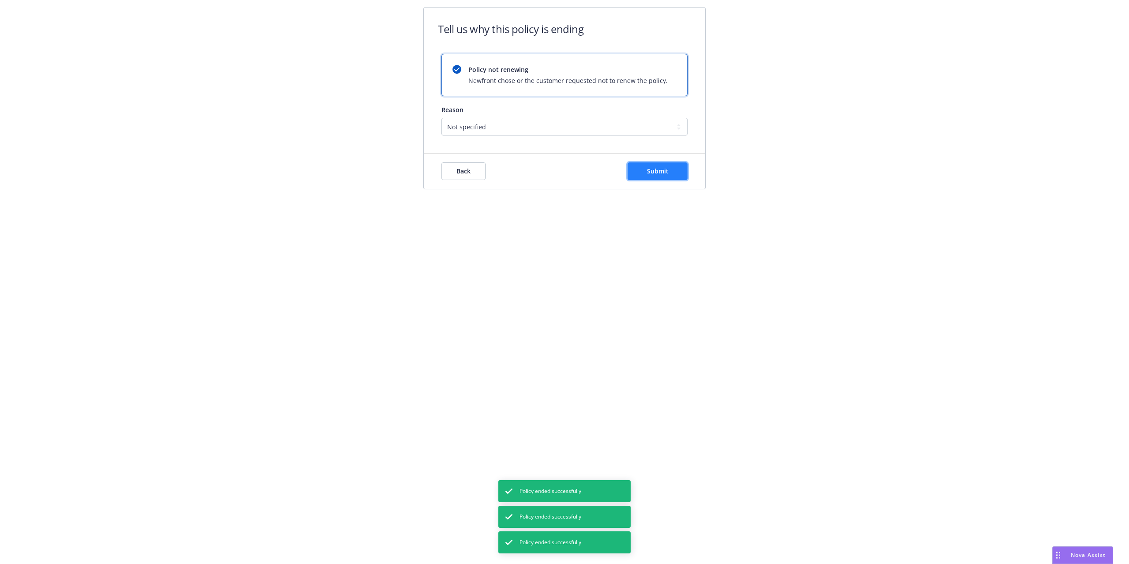
click at [659, 168] on span "Submit" at bounding box center [658, 171] width 22 height 8
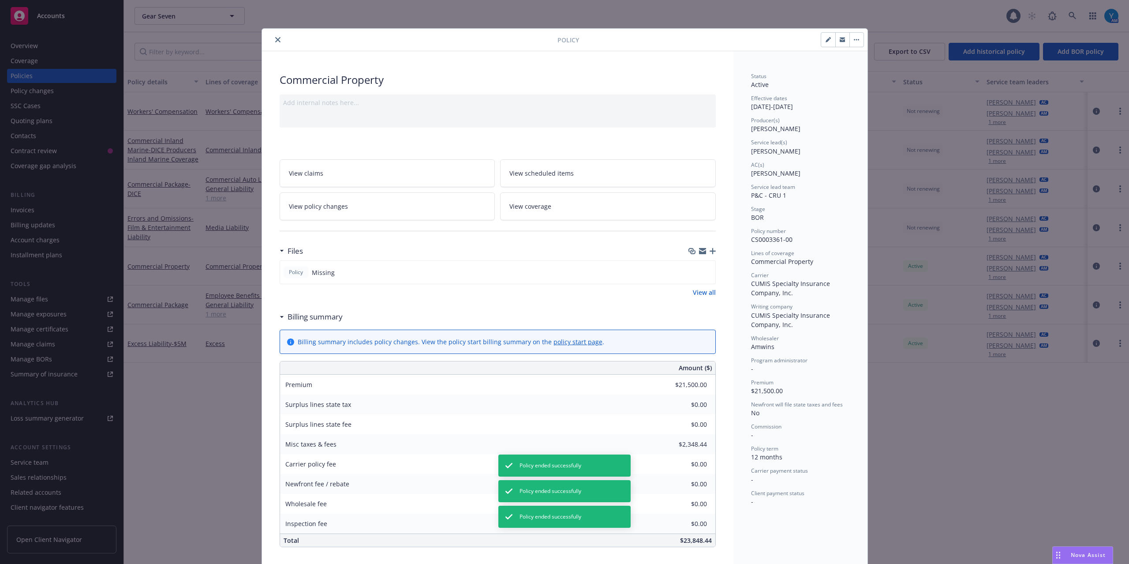
scroll to position [26, 0]
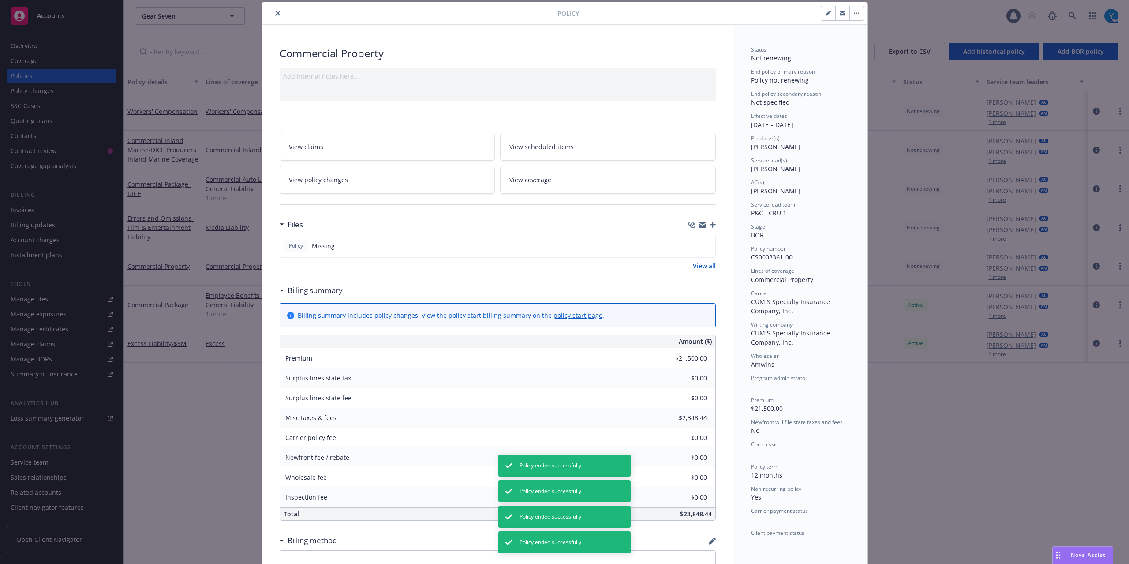
drag, startPoint x: 275, startPoint y: 13, endPoint x: 473, endPoint y: 41, distance: 200.0
click at [275, 14] on icon "close" at bounding box center [277, 13] width 5 height 5
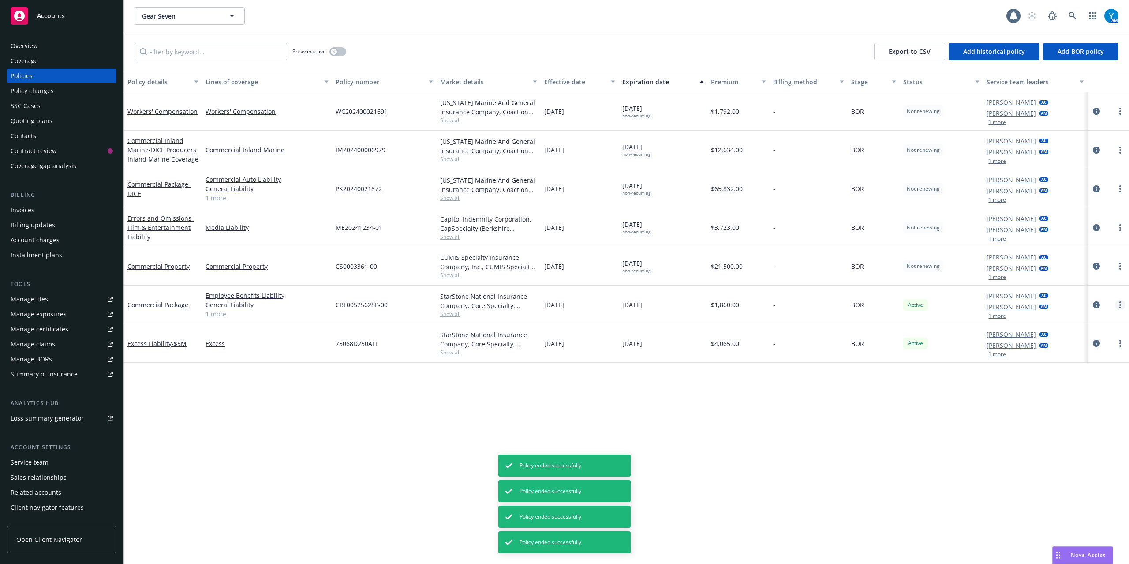
click at [847, 304] on link "more" at bounding box center [1120, 305] width 11 height 11
click at [847, 356] on link "End policy" at bounding box center [1074, 359] width 104 height 18
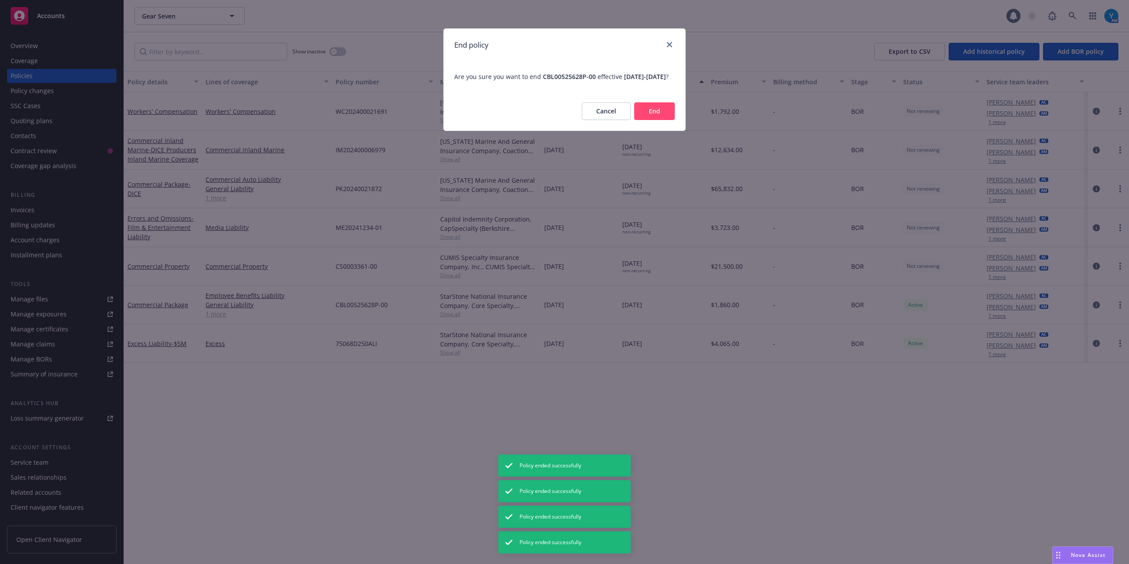
click at [658, 119] on button "End" at bounding box center [654, 111] width 41 height 18
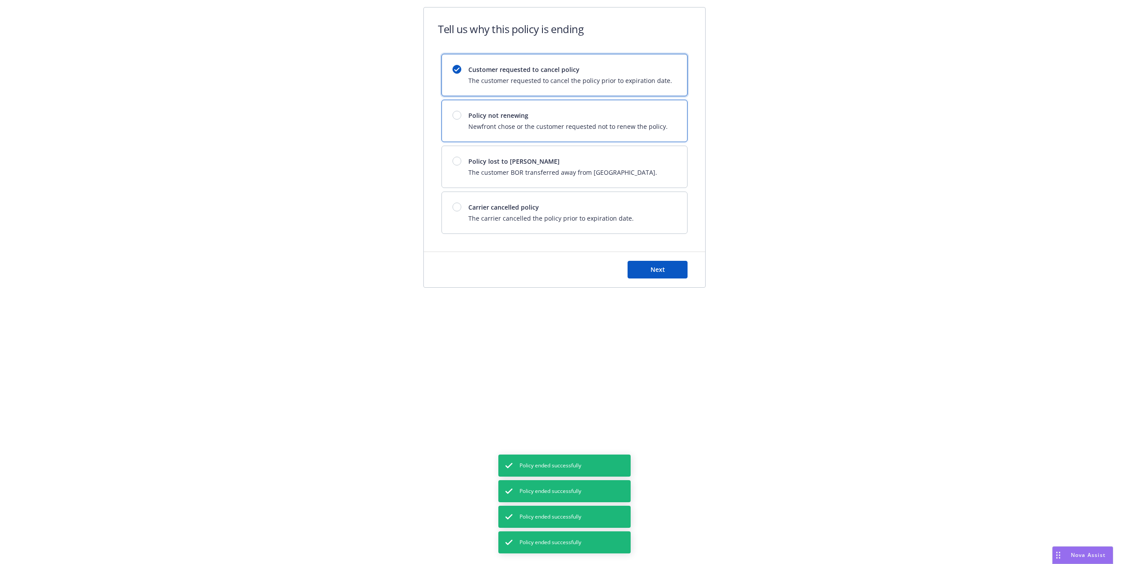
click at [509, 124] on span "Newfront chose or the customer requested not to renew the policy." at bounding box center [567, 126] width 199 height 9
click at [645, 273] on button "Next" at bounding box center [658, 270] width 60 height 18
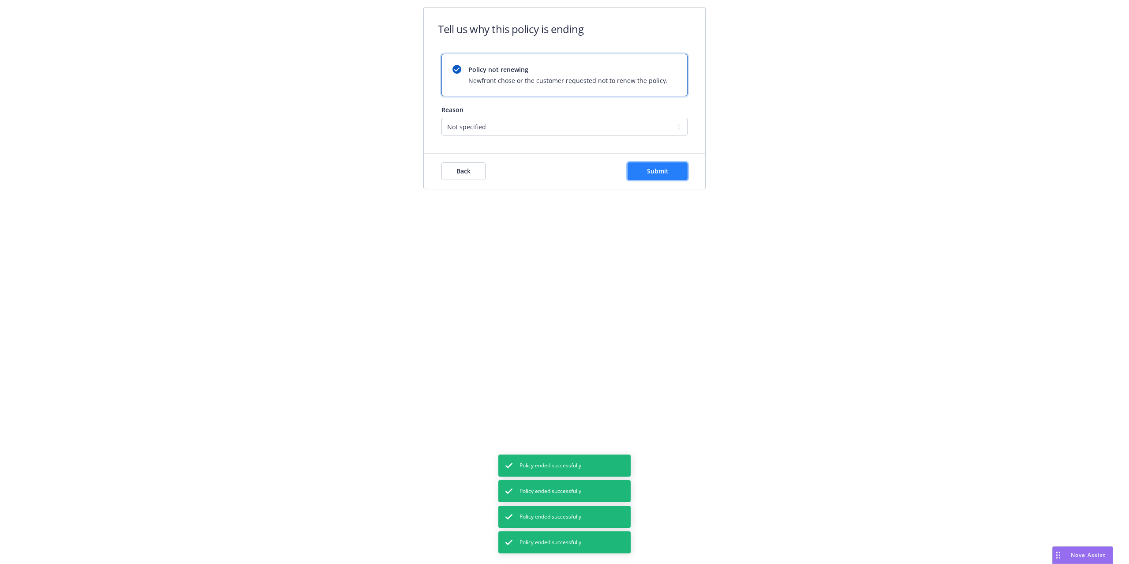
click at [663, 173] on span "Submit" at bounding box center [658, 171] width 22 height 8
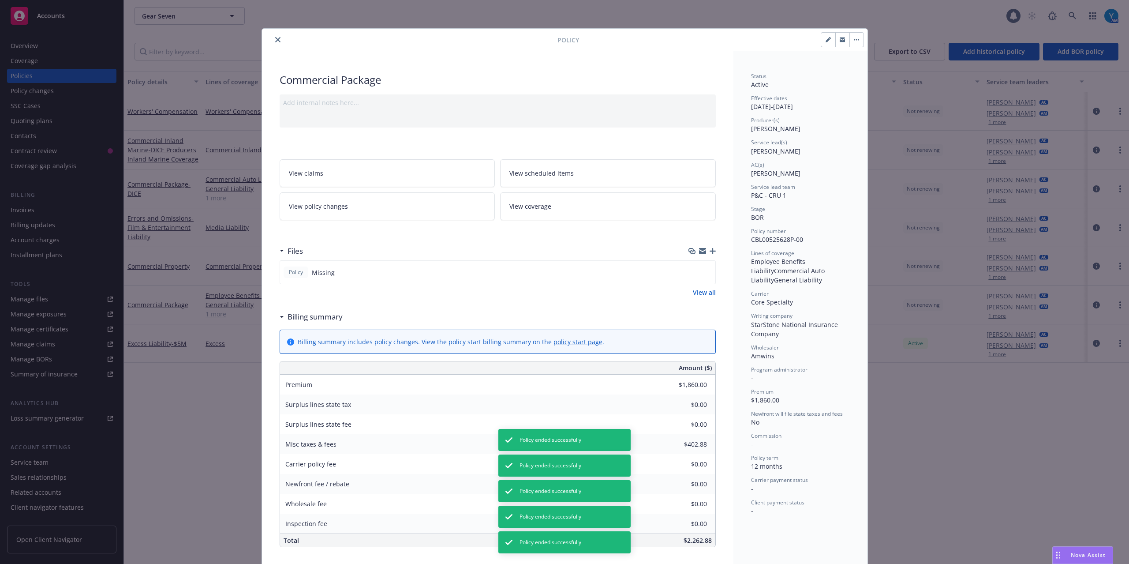
scroll to position [26, 0]
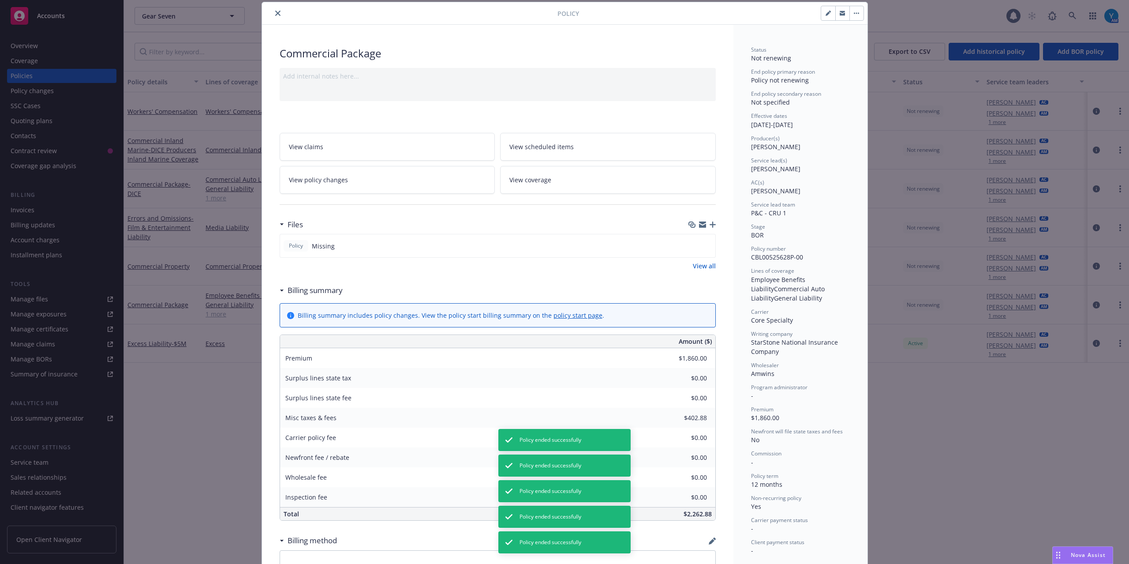
drag, startPoint x: 274, startPoint y: 11, endPoint x: 362, endPoint y: 34, distance: 90.7
click at [276, 15] on icon "close" at bounding box center [277, 13] width 5 height 5
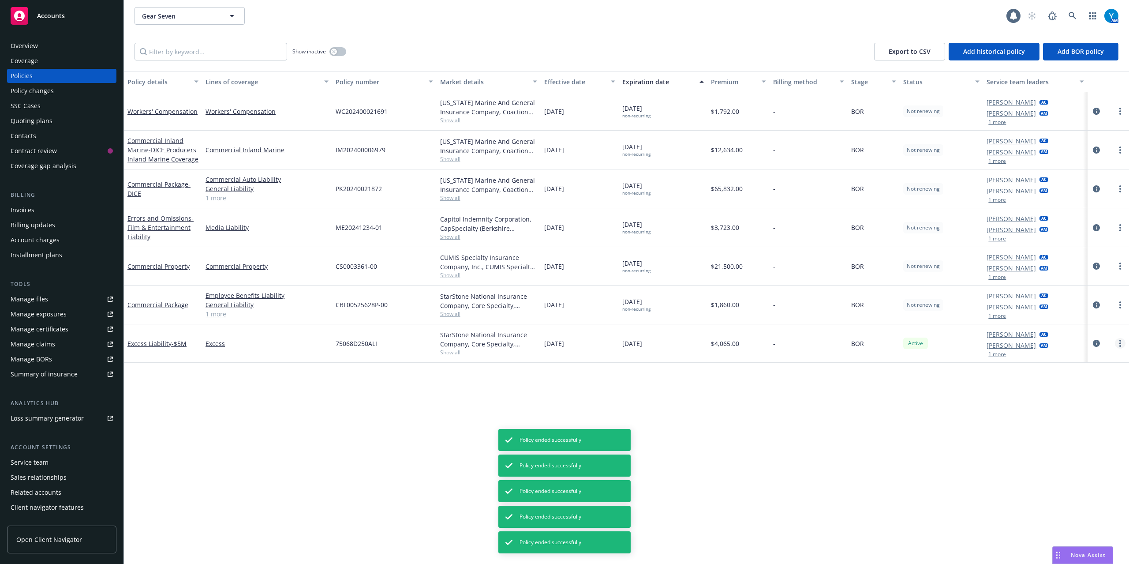
click at [847, 344] on circle "more" at bounding box center [1121, 343] width 2 height 2
click at [847, 395] on link "End policy" at bounding box center [1074, 398] width 104 height 18
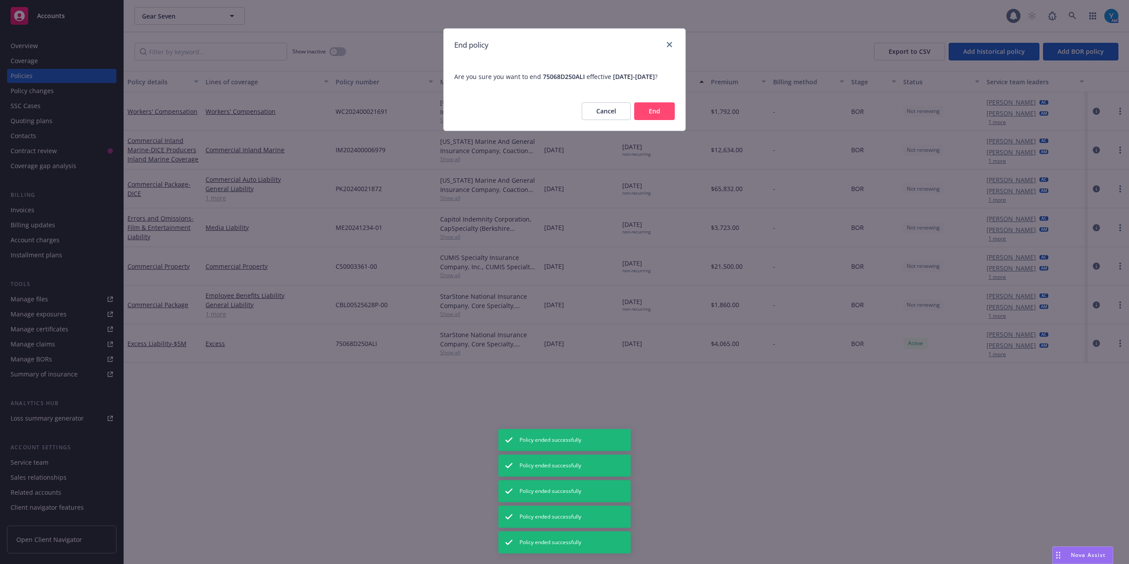
click at [654, 119] on button "End" at bounding box center [654, 111] width 41 height 18
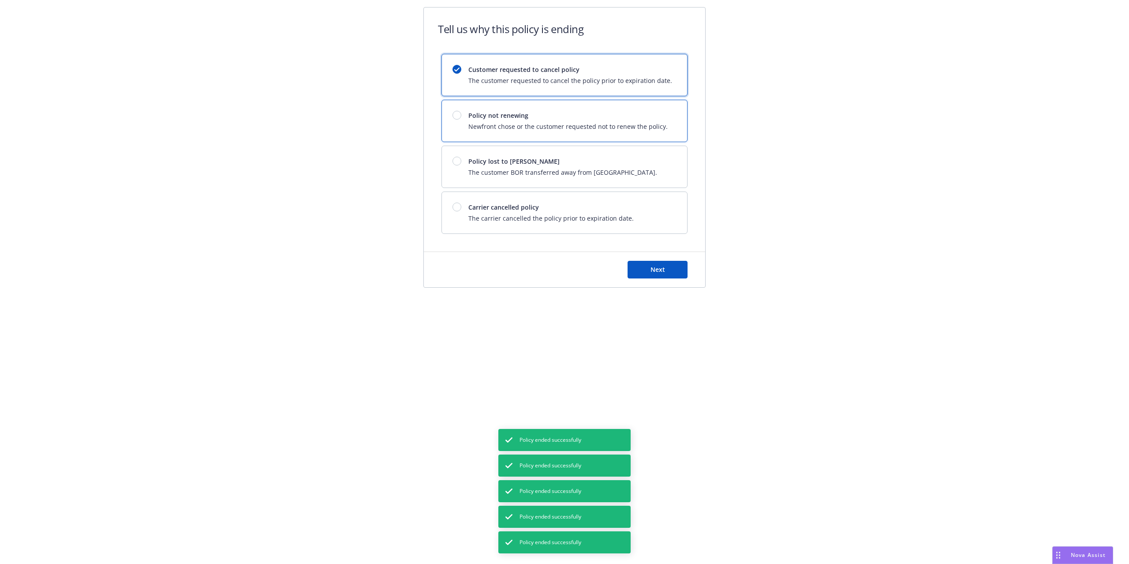
click at [455, 115] on div at bounding box center [457, 115] width 9 height 9
click at [649, 270] on button "Next" at bounding box center [658, 270] width 60 height 18
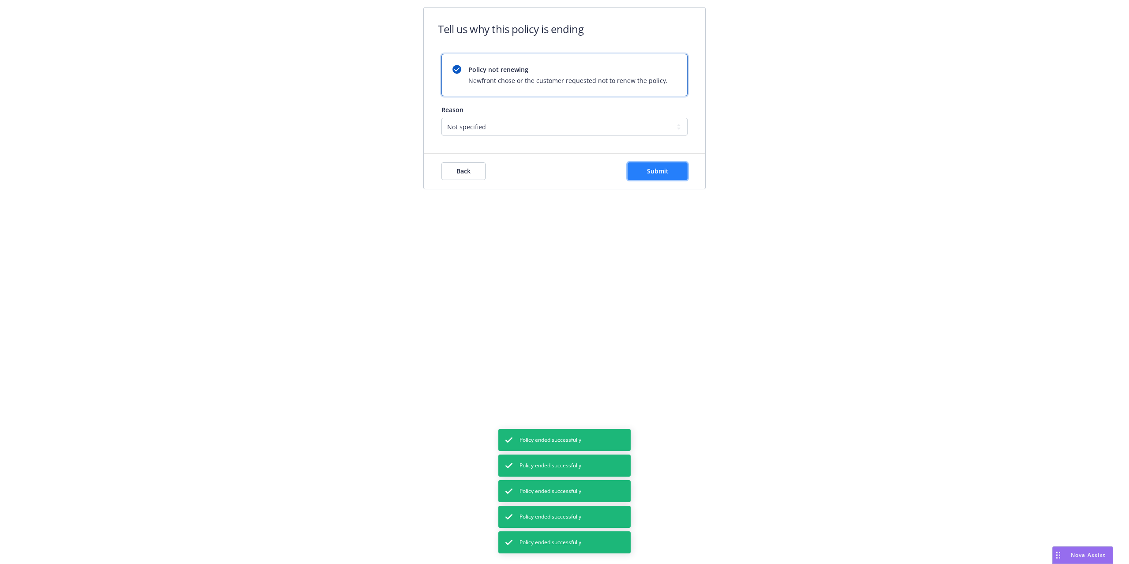
click at [656, 169] on span "Submit" at bounding box center [658, 171] width 22 height 8
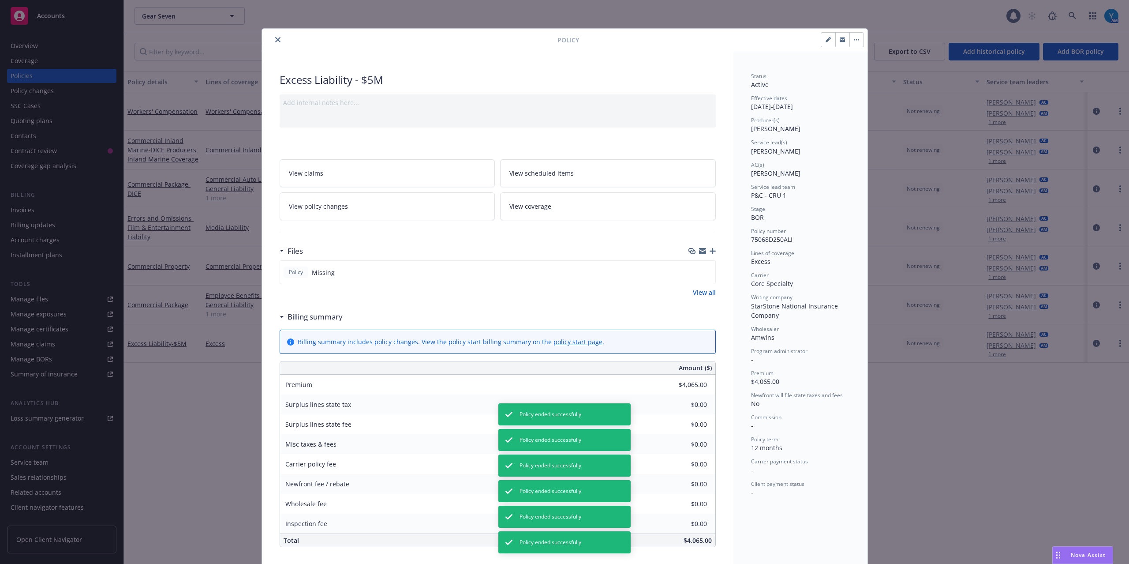
scroll to position [26, 0]
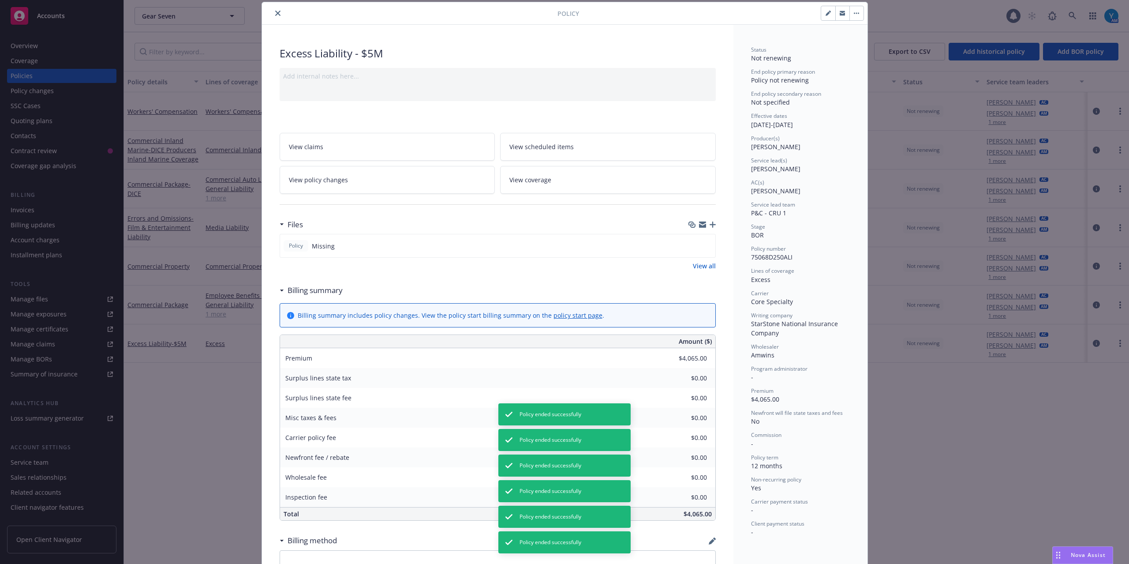
click at [275, 13] on icon "close" at bounding box center [277, 13] width 5 height 5
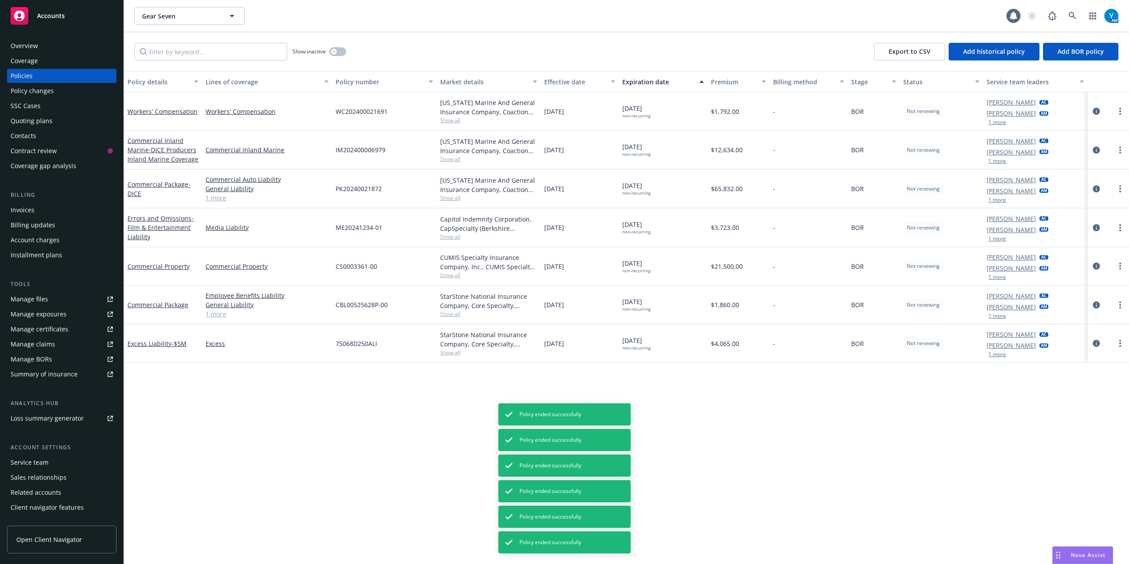
click at [25, 116] on div "Quoting plans" at bounding box center [32, 121] width 42 height 14
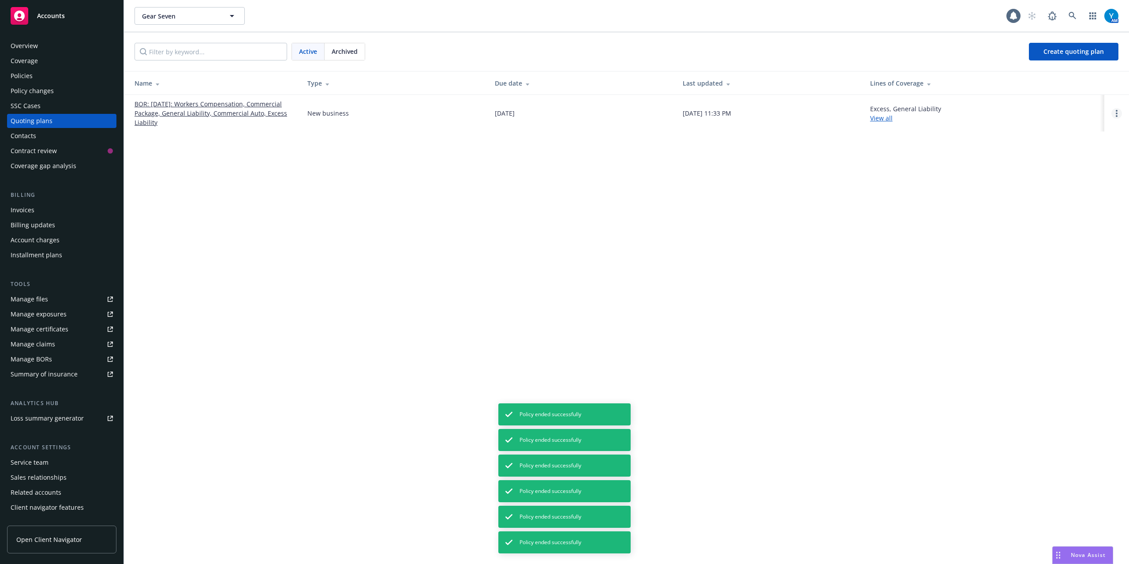
click at [847, 113] on link "Open options" at bounding box center [1117, 113] width 11 height 11
click at [847, 106] on span "Archive" at bounding box center [1054, 107] width 43 height 8
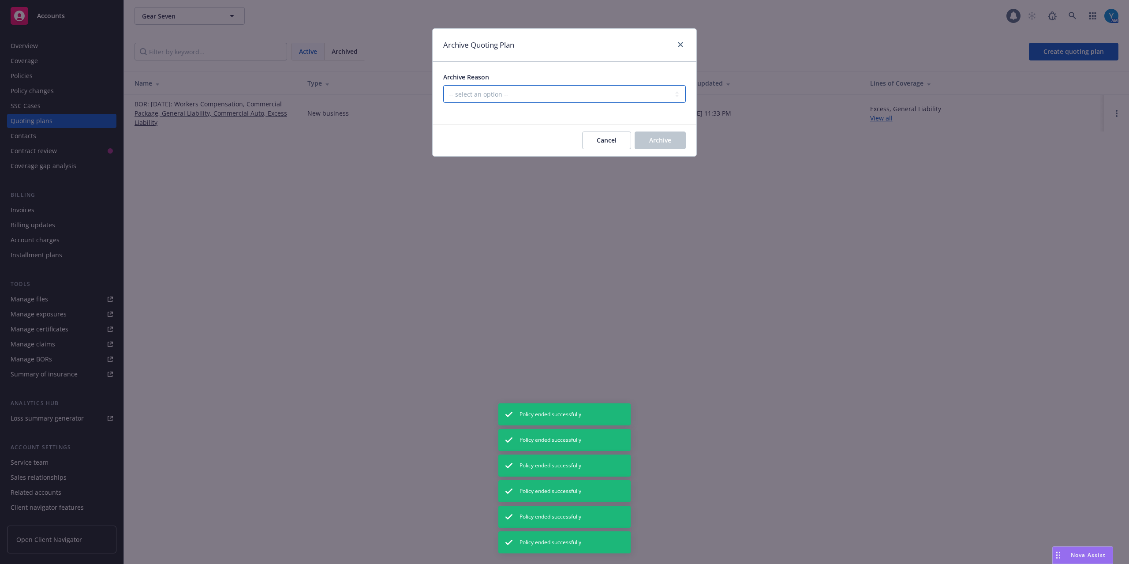
click at [503, 89] on select "-- select an option -- Created by error Duplicate New business opportunity lost…" at bounding box center [564, 94] width 243 height 18
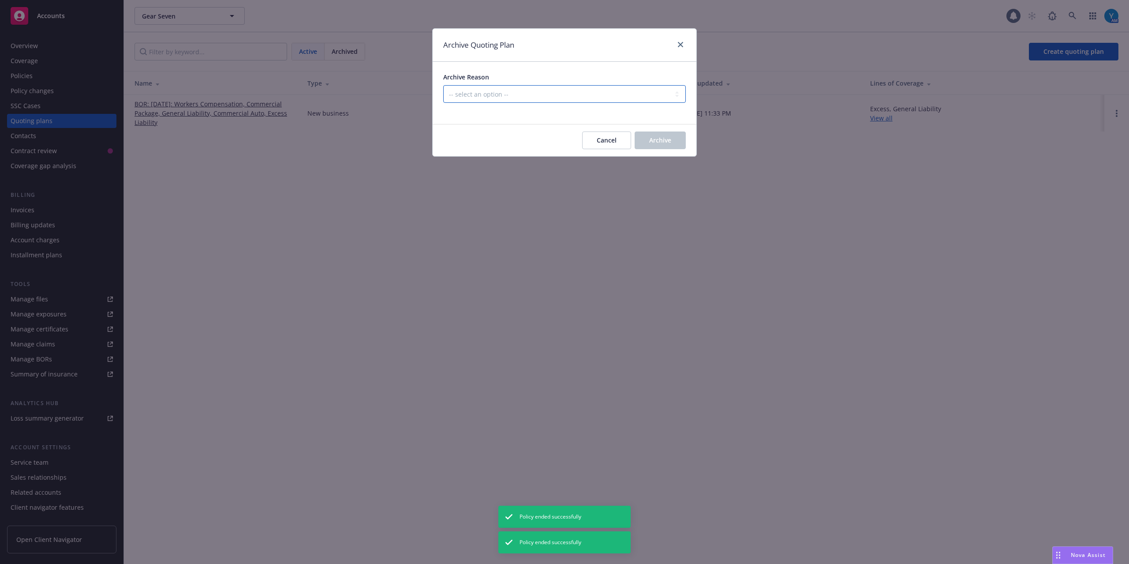
select select "ARCHIVED_NEW_BUSINESS_LOST"
click at [443, 86] on select "-- select an option -- Created by error Duplicate New business opportunity lost…" at bounding box center [564, 94] width 243 height 18
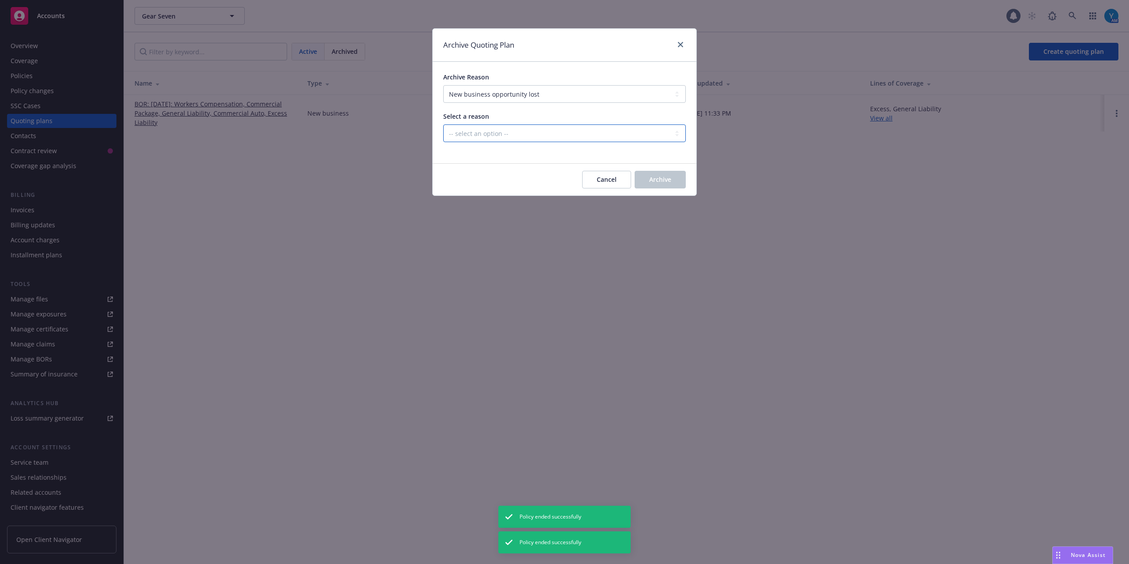
click at [502, 131] on select "-- select an option -- All markets declined Blocked Client wanted to approach m…" at bounding box center [564, 133] width 243 height 18
select select "ARCHIVED_NEW_BUSINESS_LOST_CUSTOMER_UNRESPONSIVE"
click at [443, 125] on select "-- select an option -- All markets declined Blocked Client wanted to approach m…" at bounding box center [564, 133] width 243 height 18
click at [663, 175] on button "Archive" at bounding box center [660, 180] width 51 height 18
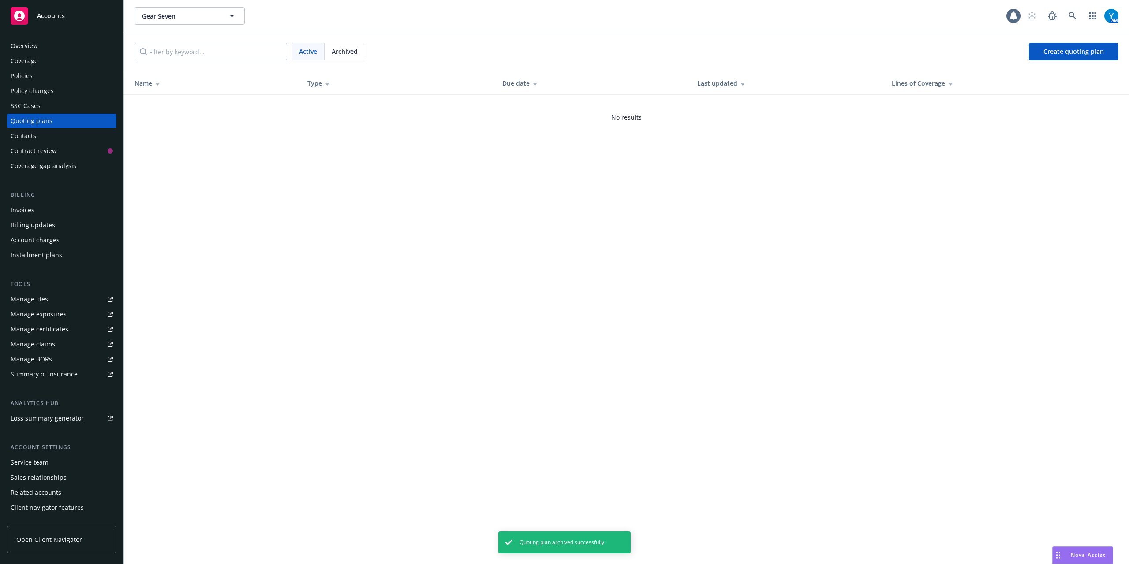
click at [34, 76] on div "Policies" at bounding box center [62, 76] width 102 height 14
